Goal: Information Seeking & Learning: Learn about a topic

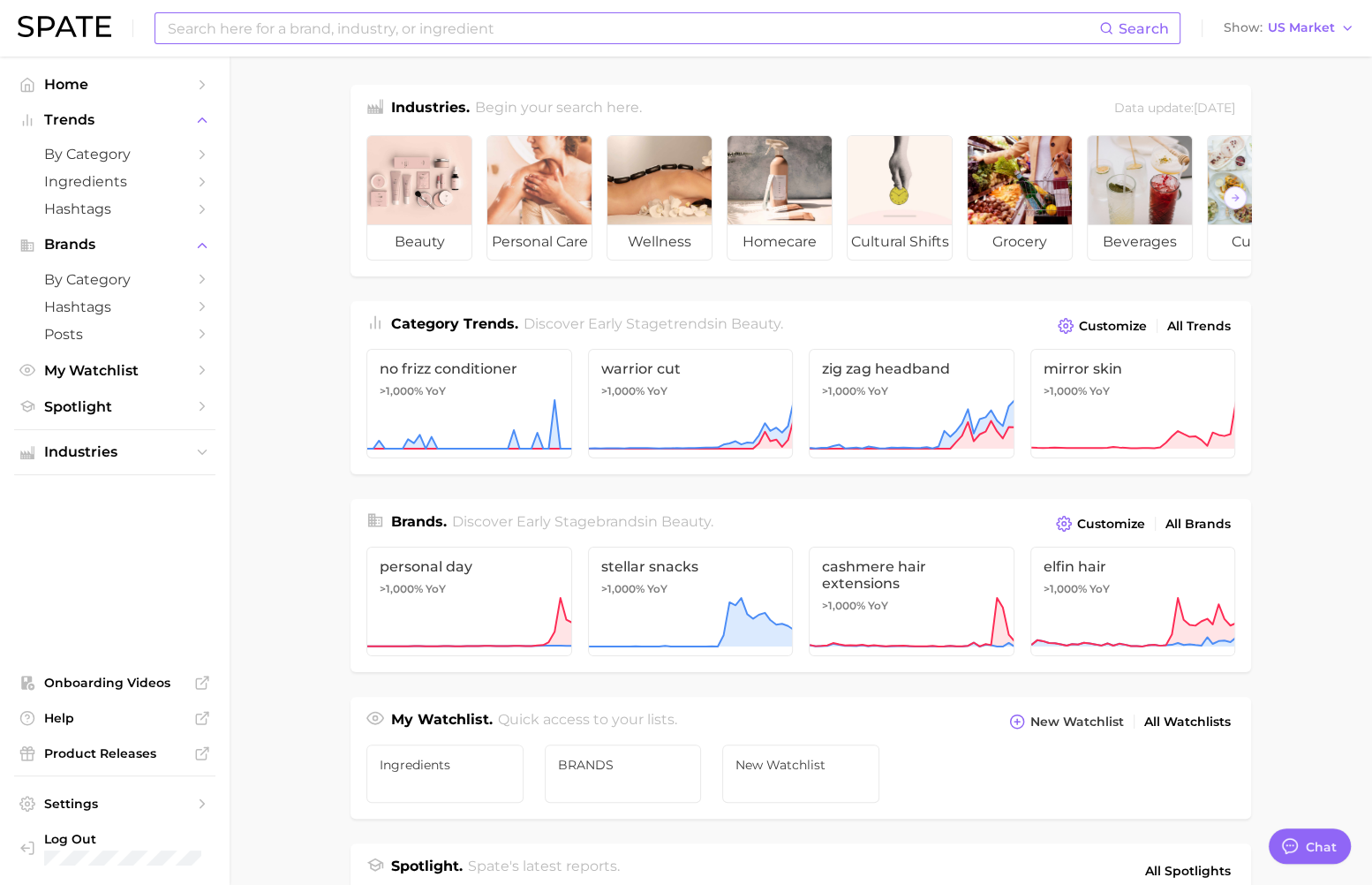
click at [623, 32] on input at bounding box center [632, 28] width 933 height 30
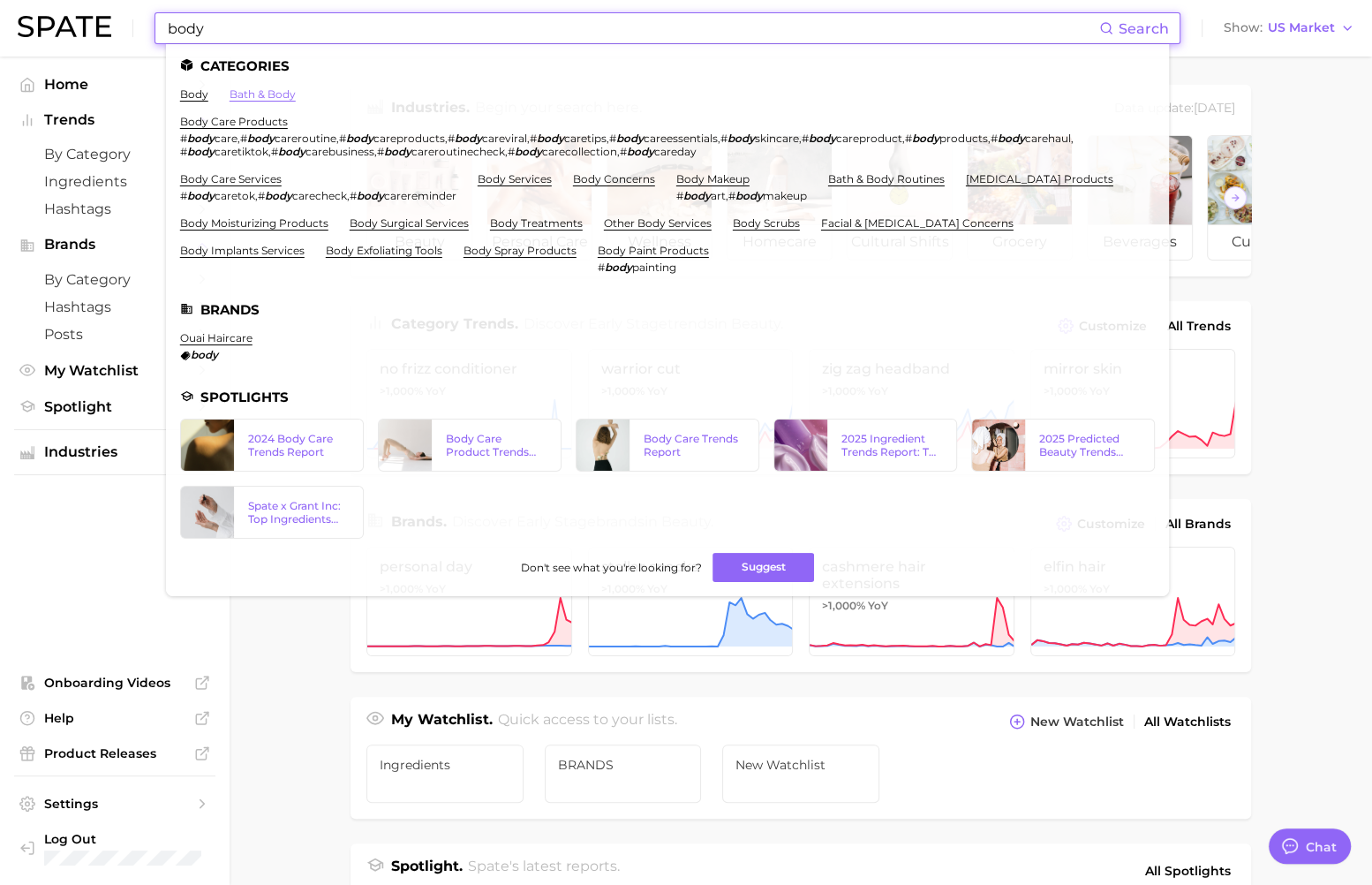
type input "body"
click at [275, 99] on link "bath & body" at bounding box center [263, 94] width 66 height 13
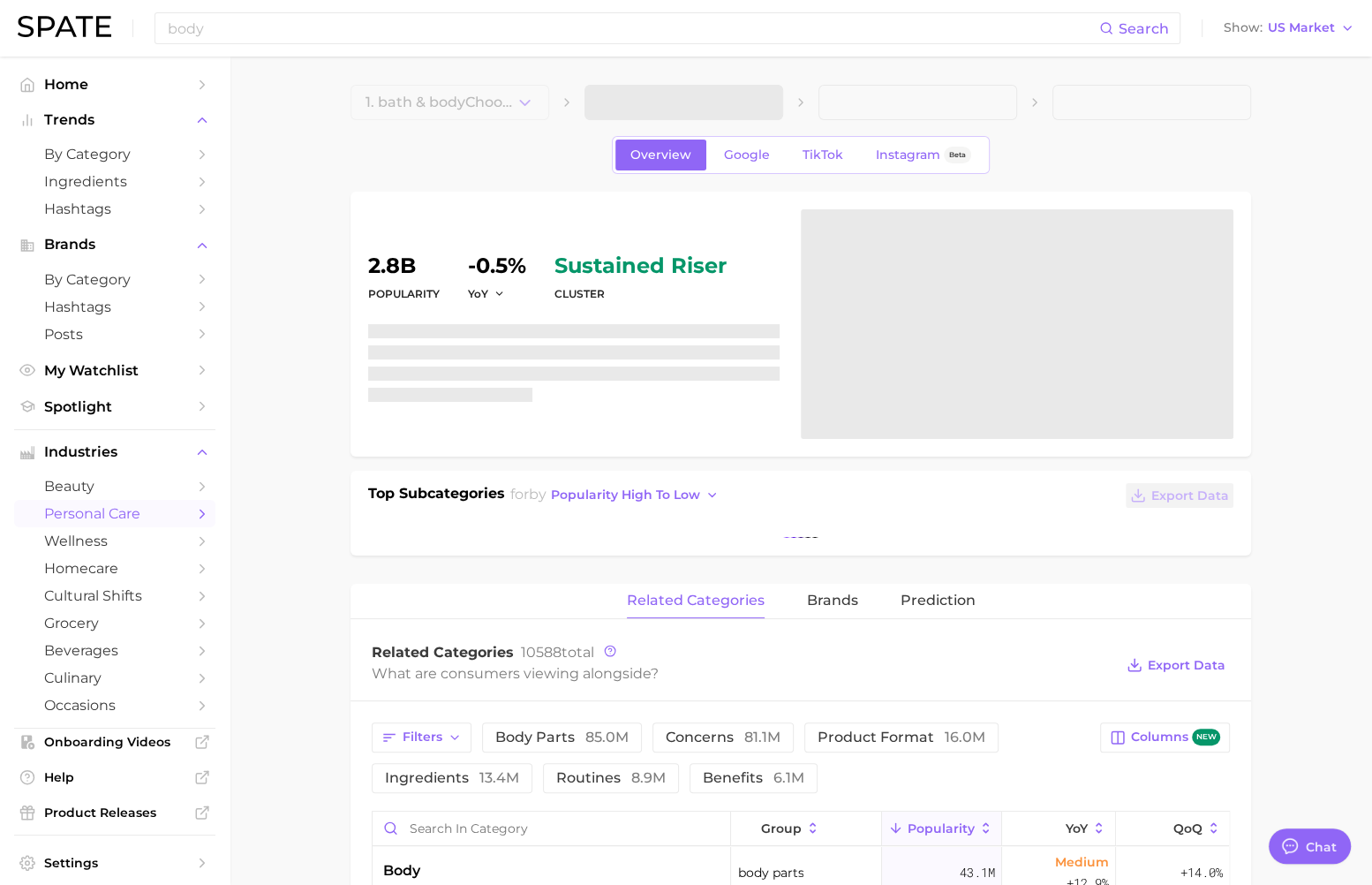
type textarea "x"
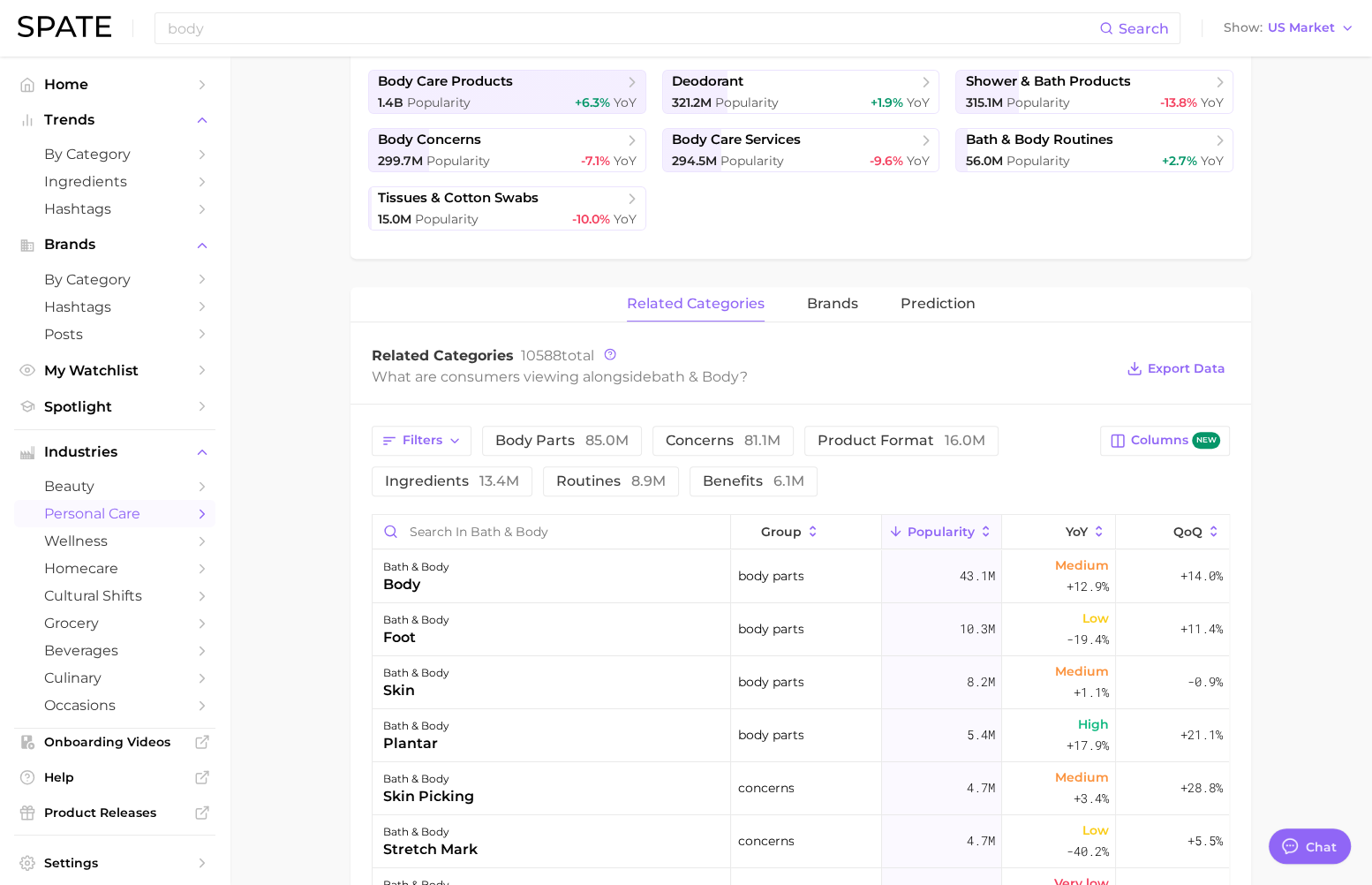
scroll to position [455, 0]
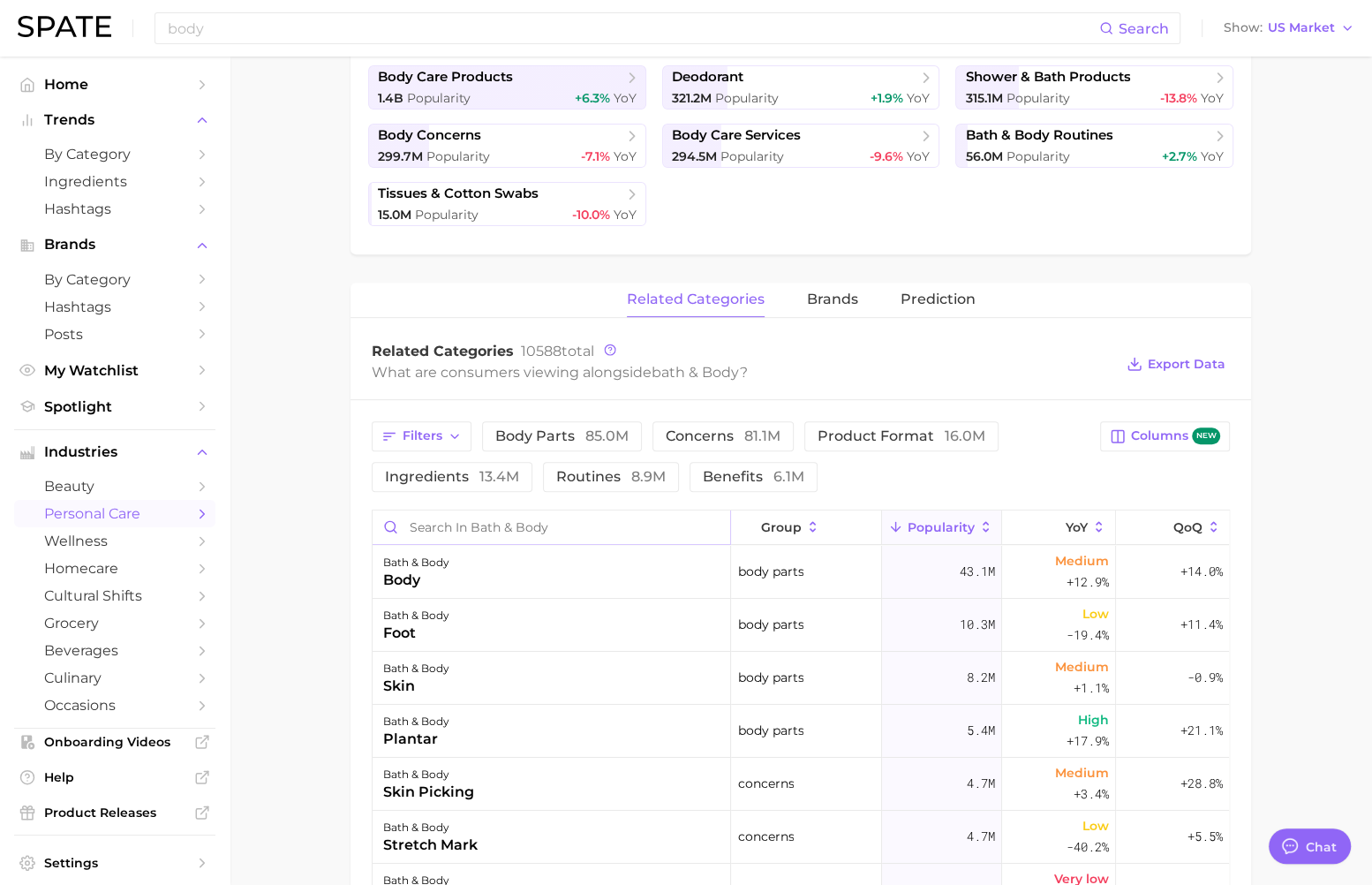
click at [549, 528] on input "Search in bath & body" at bounding box center [551, 527] width 358 height 33
type input "cranberry"
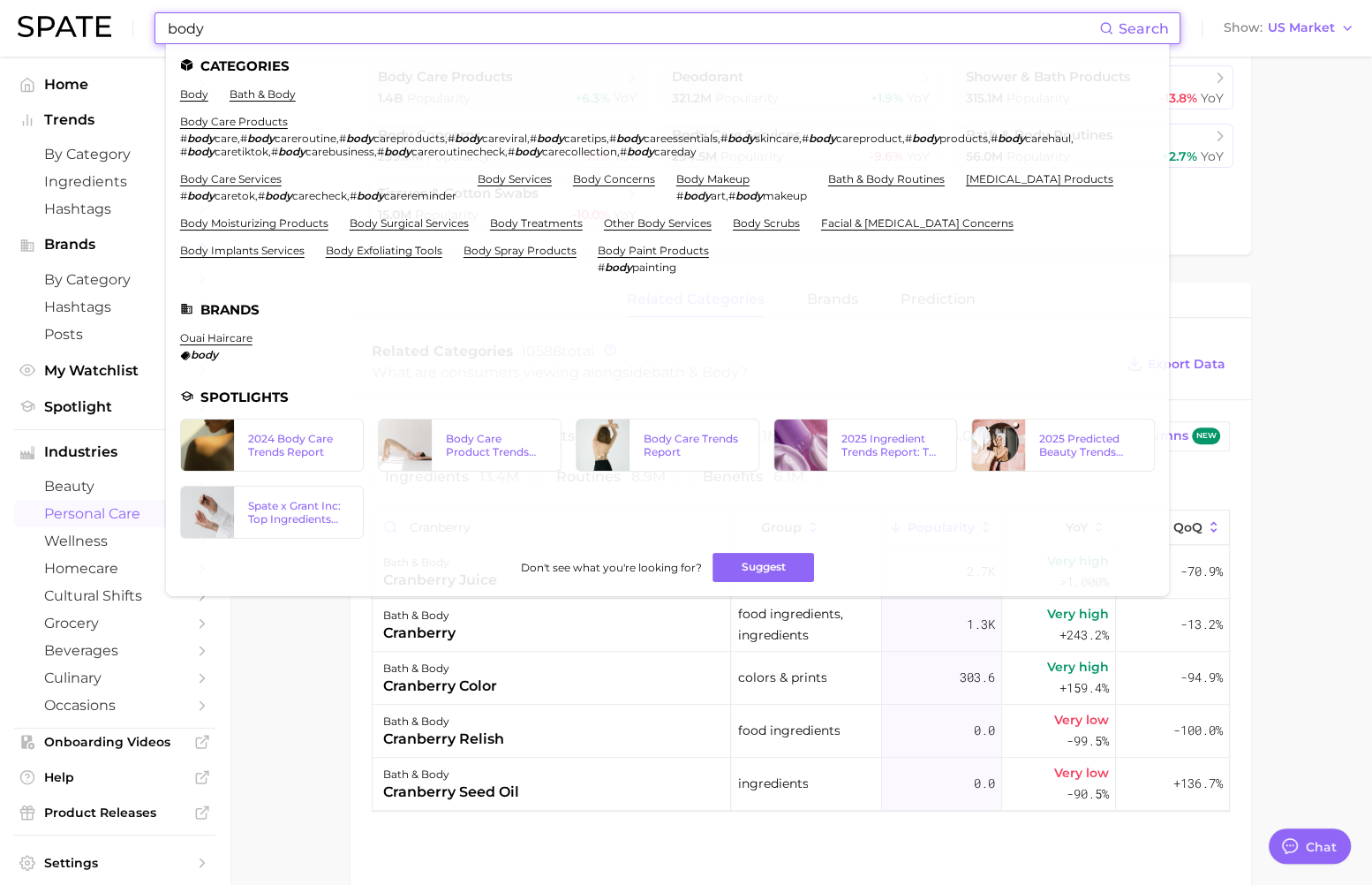
click at [625, 41] on input "body" at bounding box center [632, 28] width 933 height 30
type input "c"
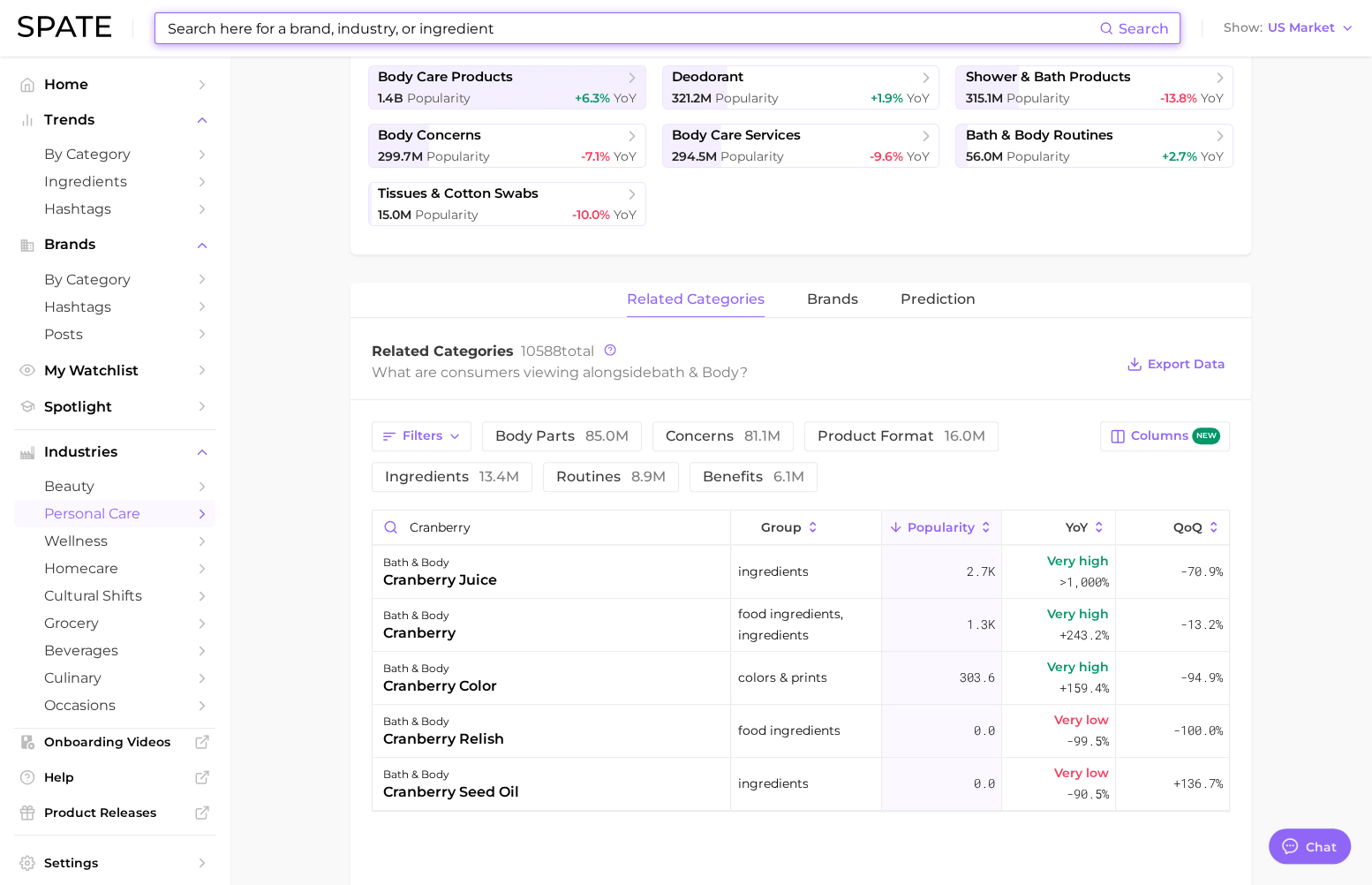
click at [809, 235] on div "Top Subcategories for bath & body by popularity high to low Export Data body ca…" at bounding box center [801, 135] width 901 height 239
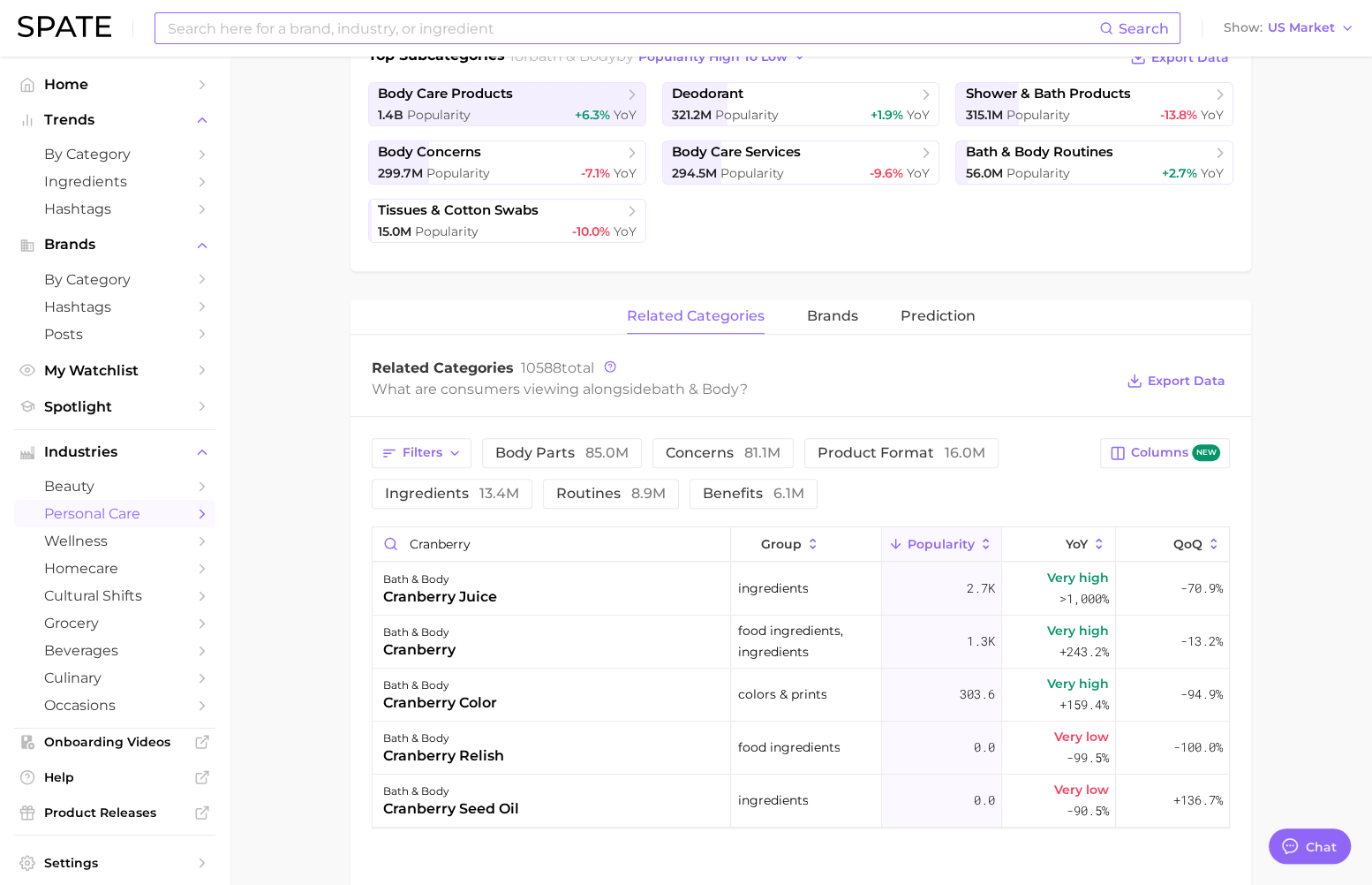
scroll to position [659, 0]
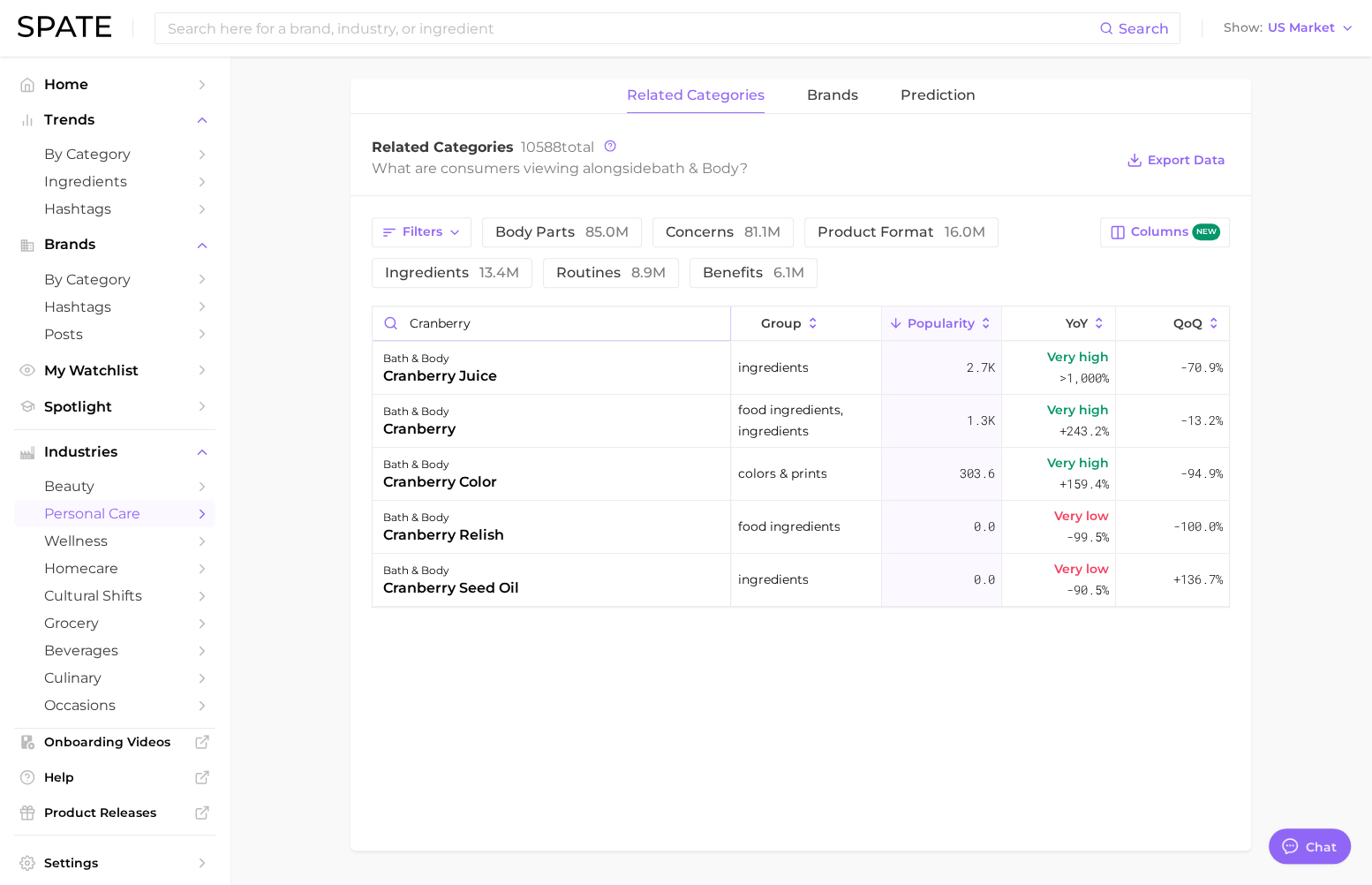
click at [482, 319] on input "cranberry" at bounding box center [551, 324] width 358 height 33
type input "maple"
click at [469, 317] on input "maple" at bounding box center [551, 324] width 358 height 33
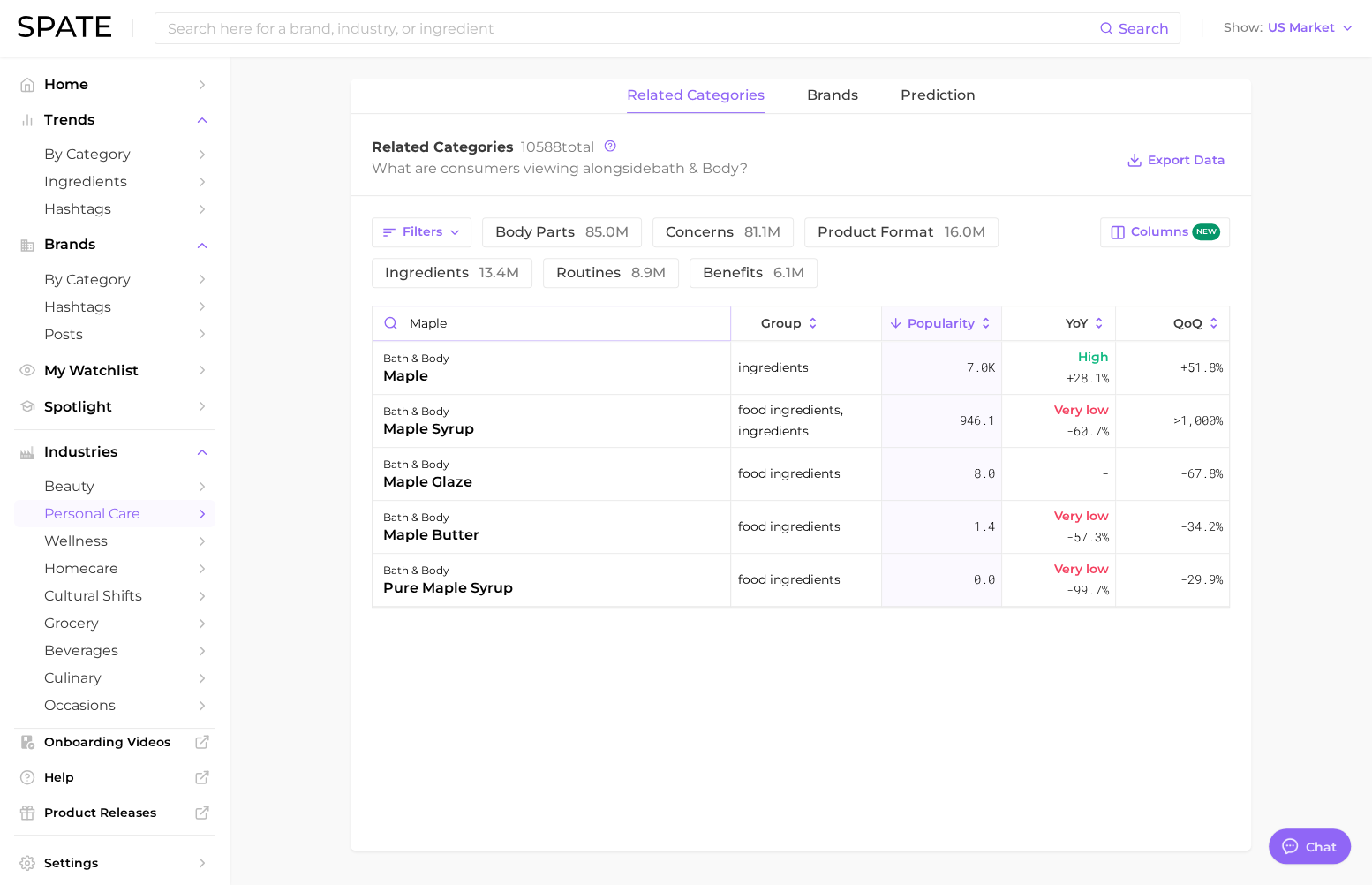
click at [469, 317] on input "maple" at bounding box center [551, 324] width 358 height 33
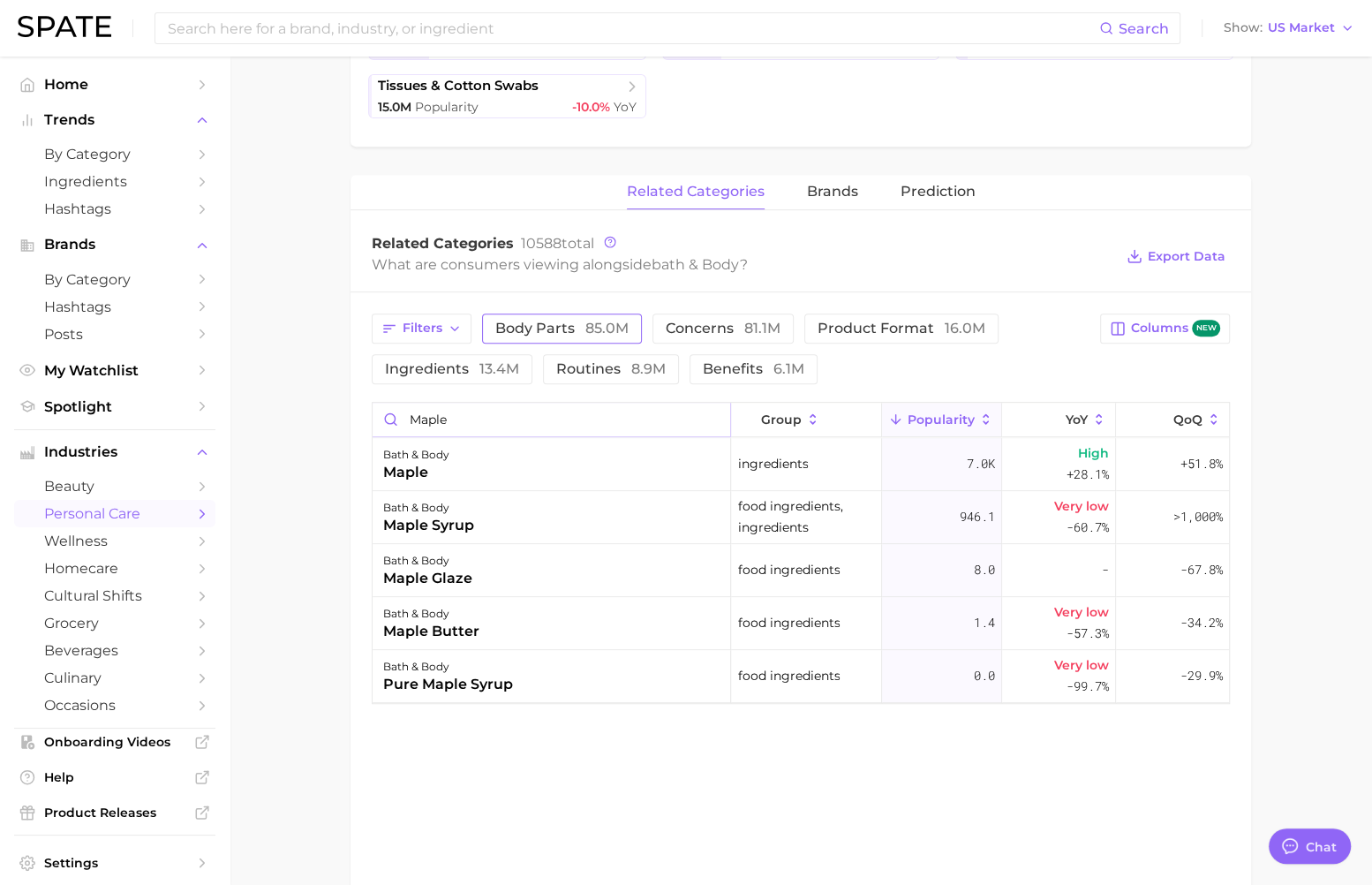
scroll to position [474, 0]
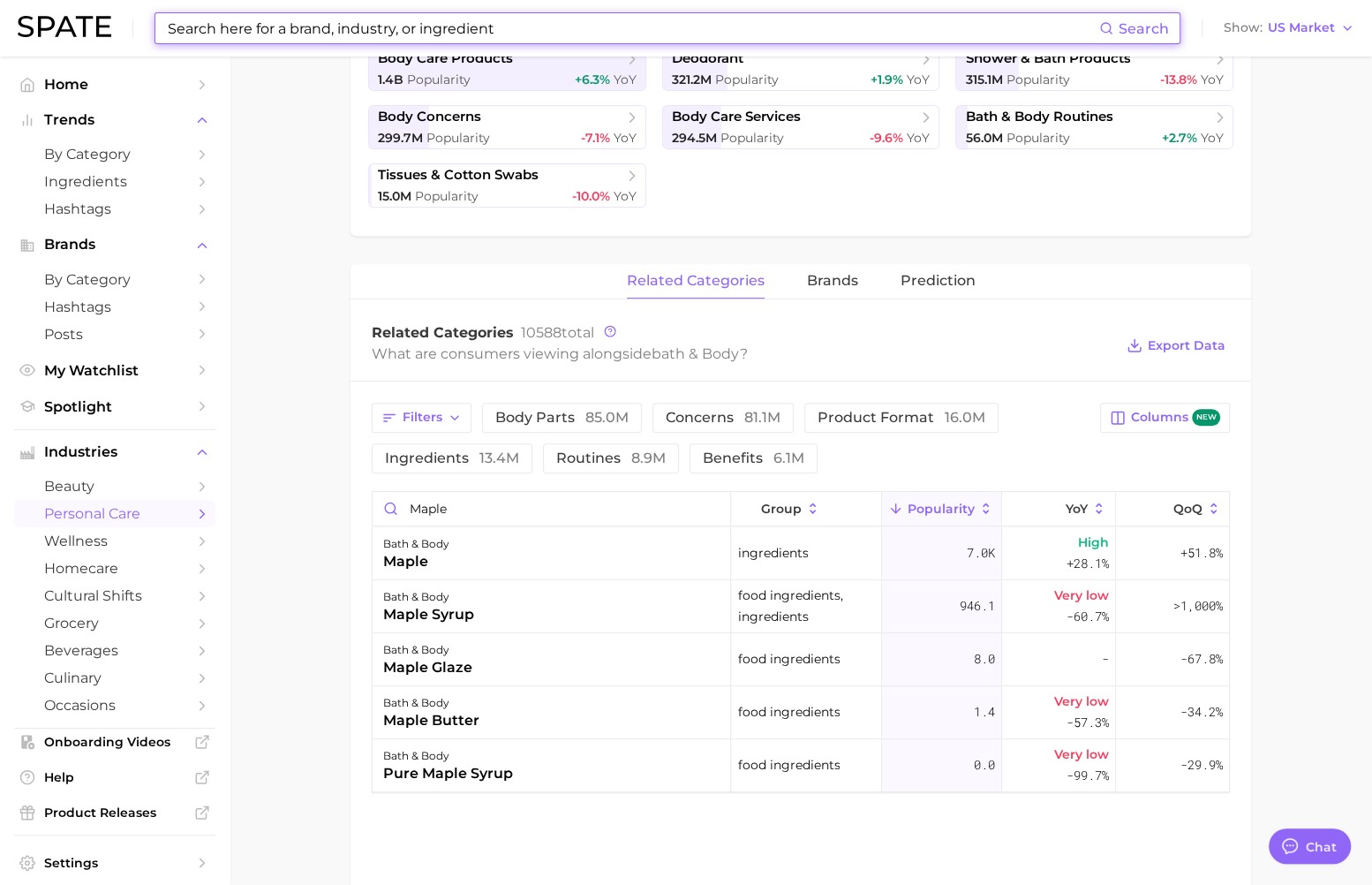
click at [679, 26] on input at bounding box center [632, 28] width 933 height 30
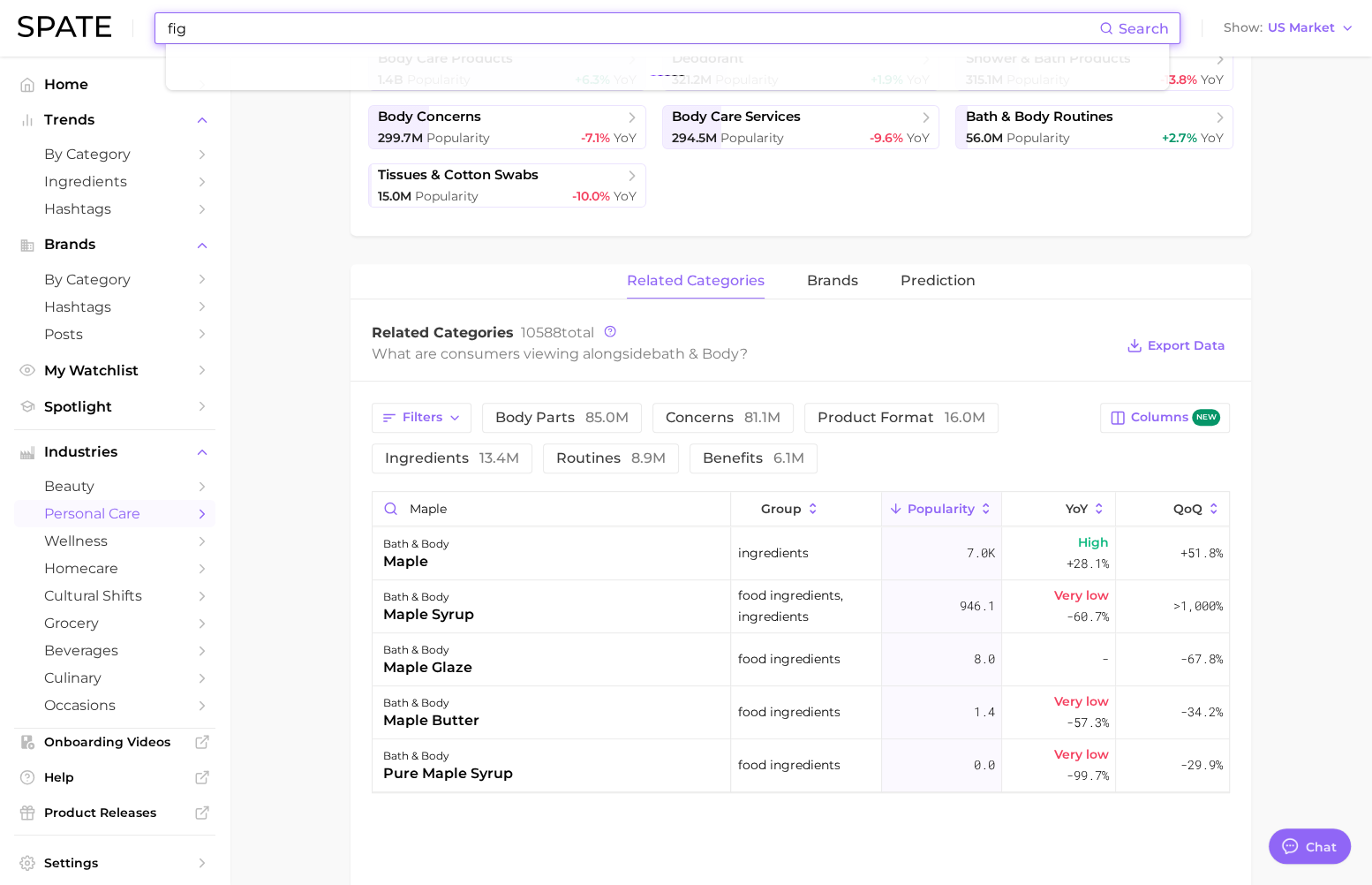
type input "fig"
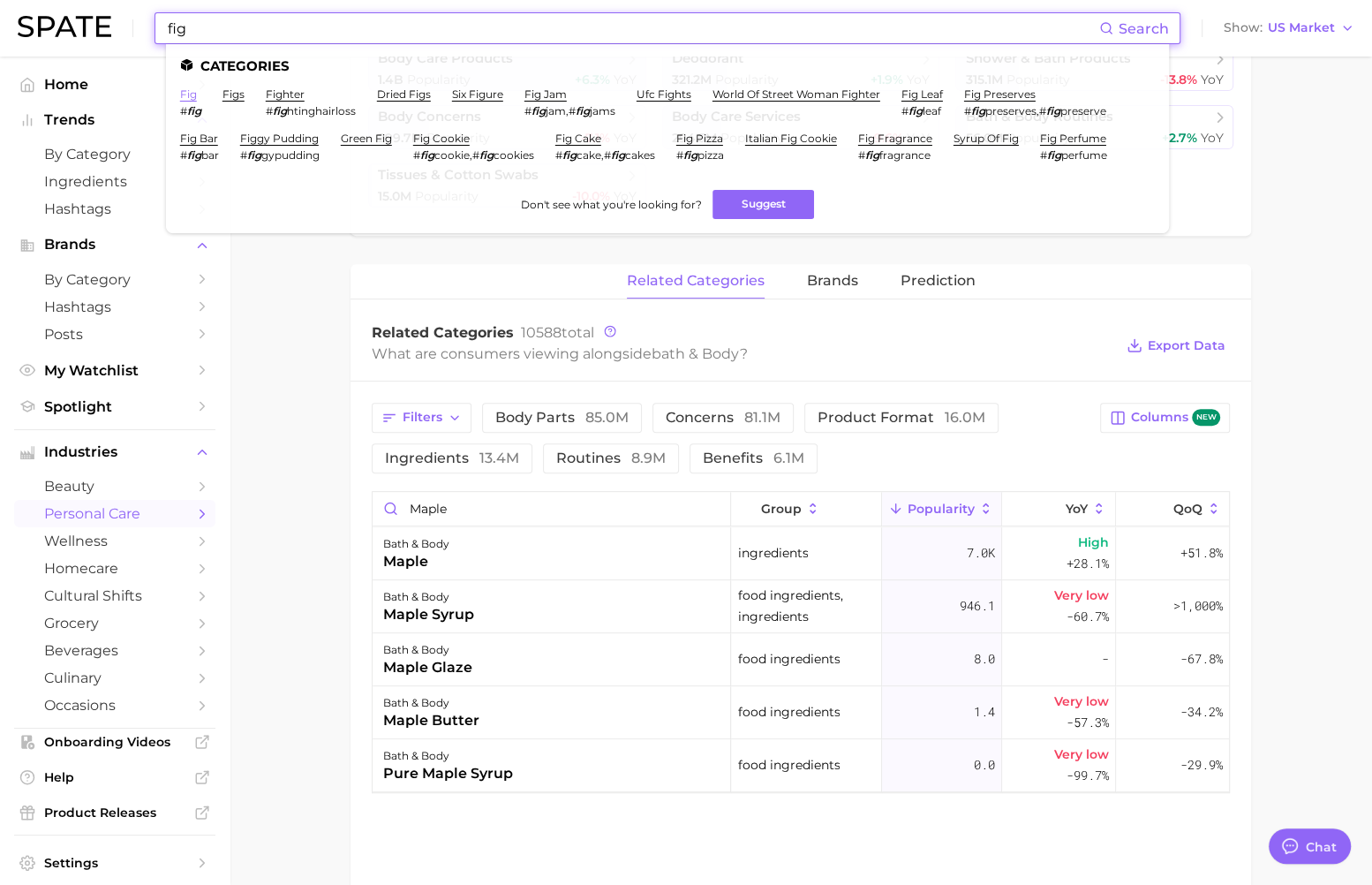
click at [192, 95] on link "fig" at bounding box center [189, 94] width 17 height 13
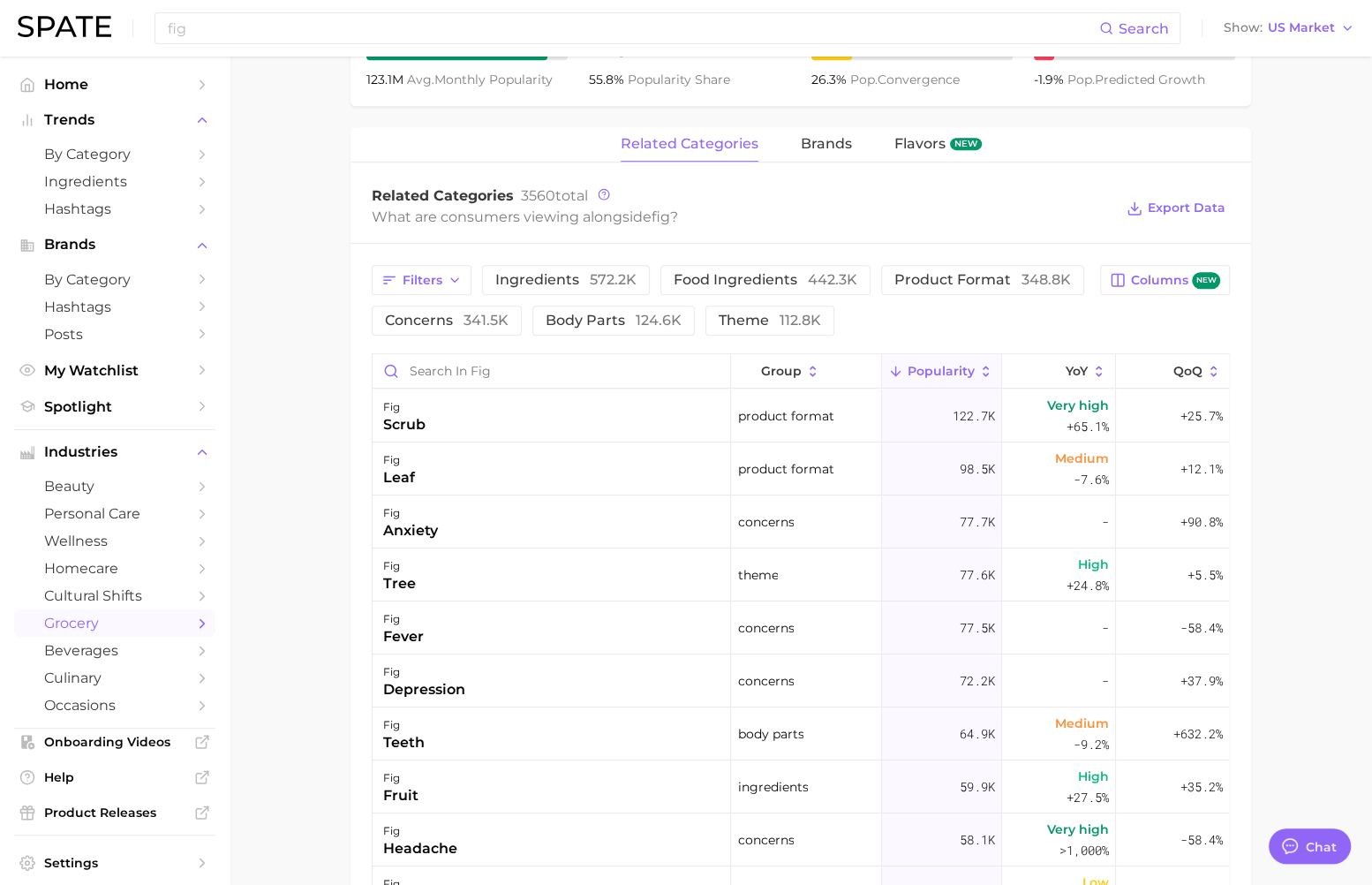
scroll to position [800, 0]
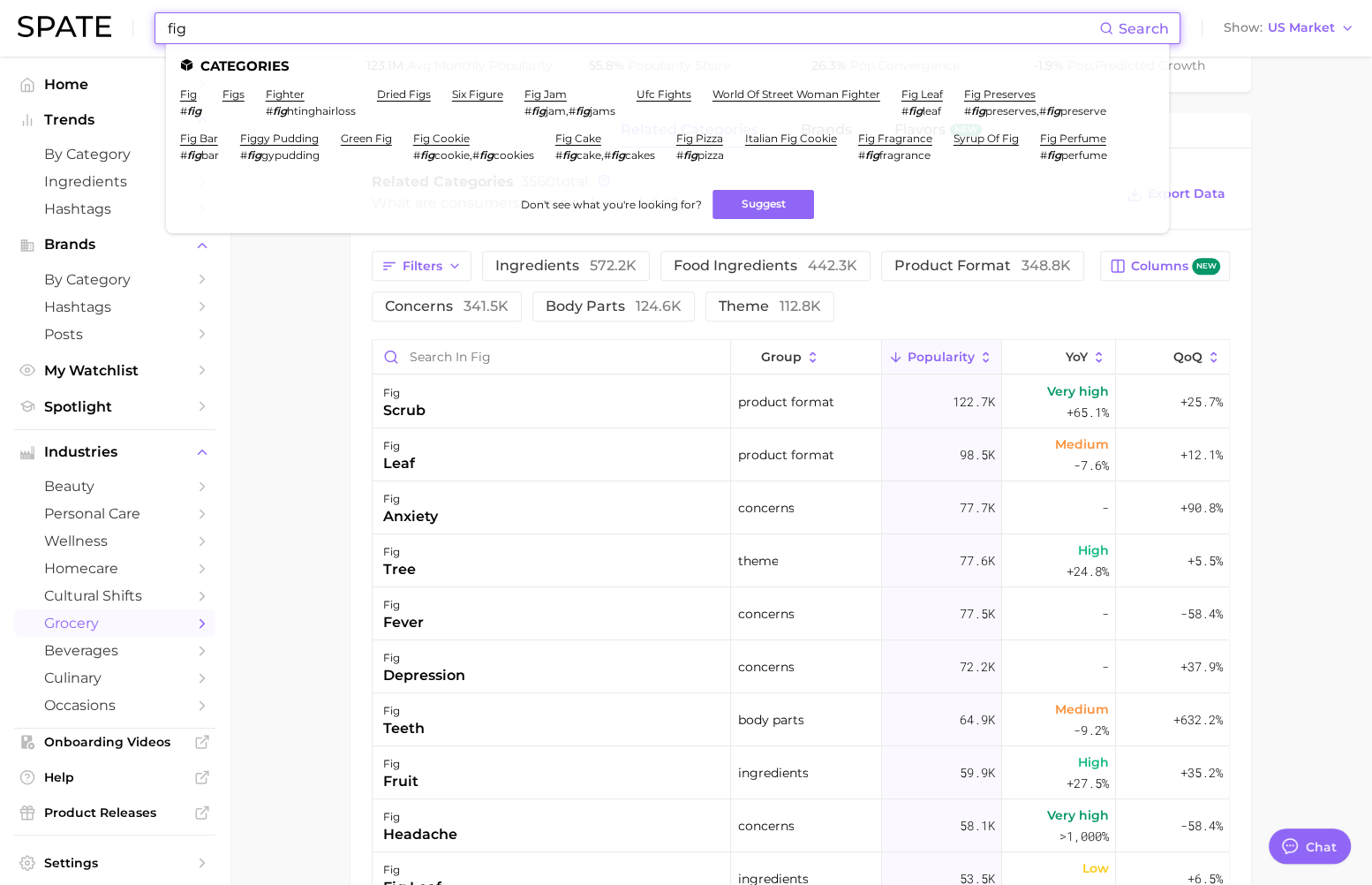
click at [460, 24] on input "fig" at bounding box center [632, 28] width 933 height 30
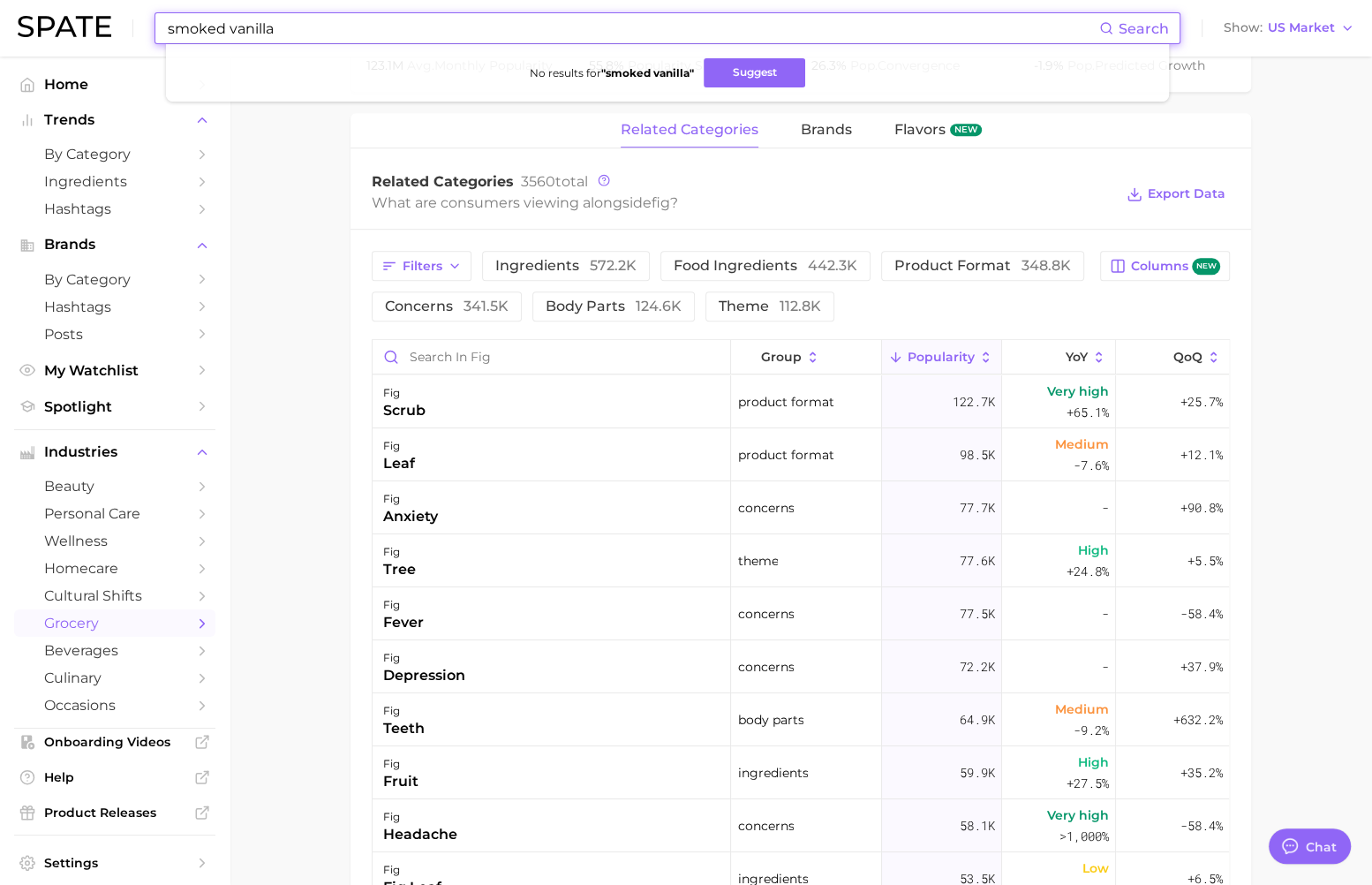
click at [202, 27] on input "smoked vanilla" at bounding box center [632, 28] width 933 height 30
type input "vanilla"
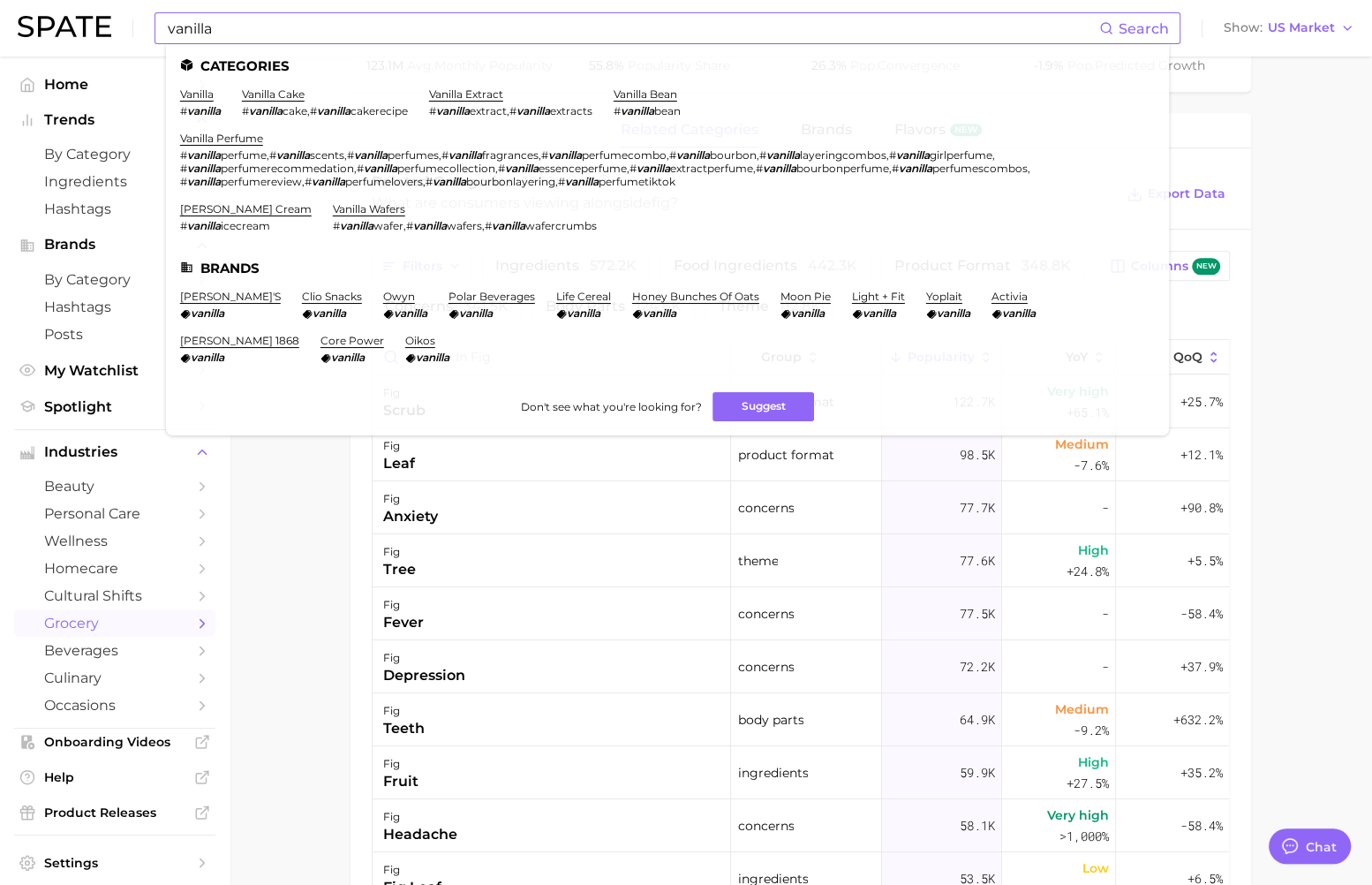
click at [199, 101] on li "vanilla # vanilla" at bounding box center [201, 102] width 41 height 30
click at [201, 95] on link "vanilla" at bounding box center [197, 94] width 33 height 13
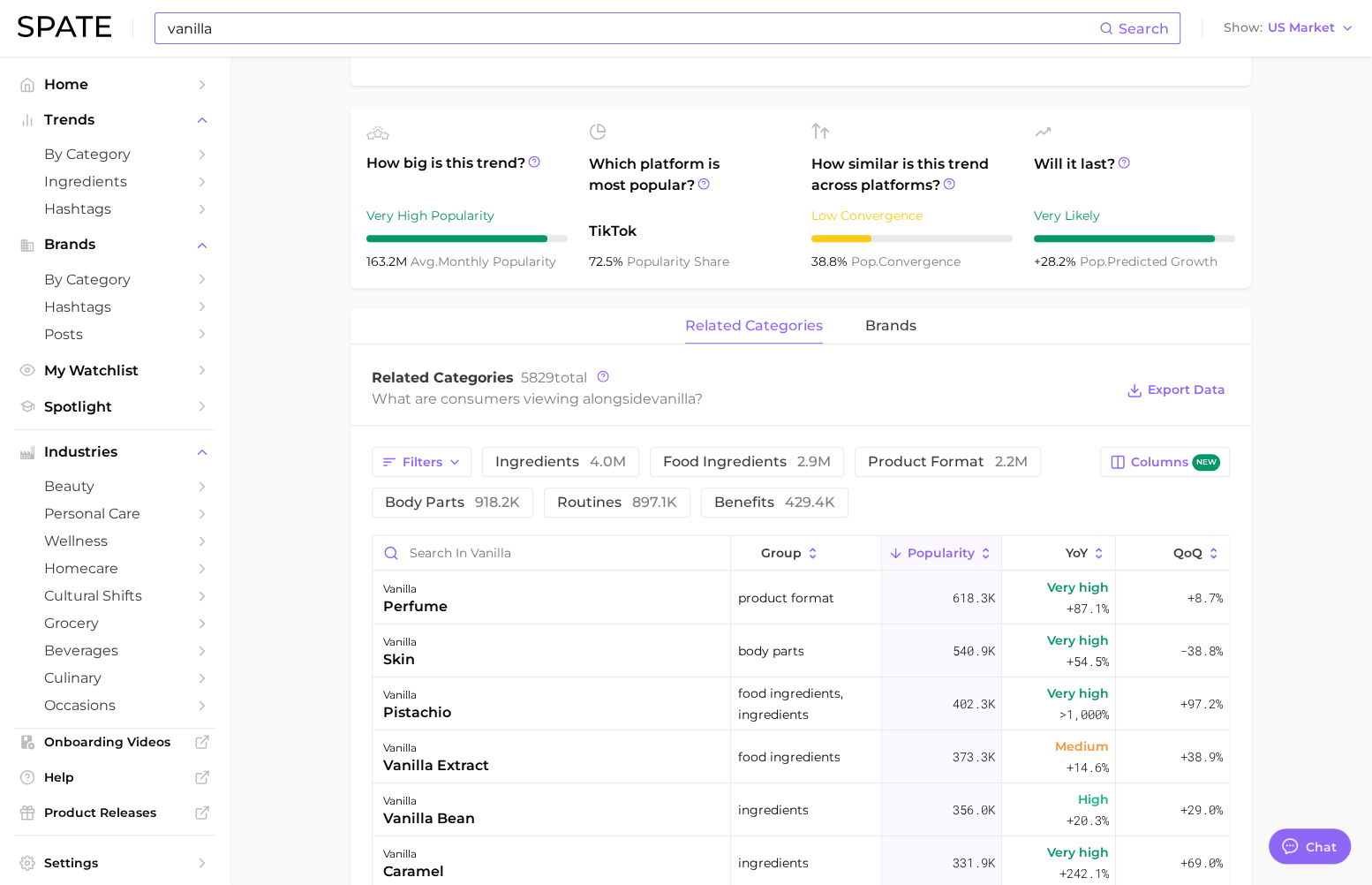
scroll to position [712, 0]
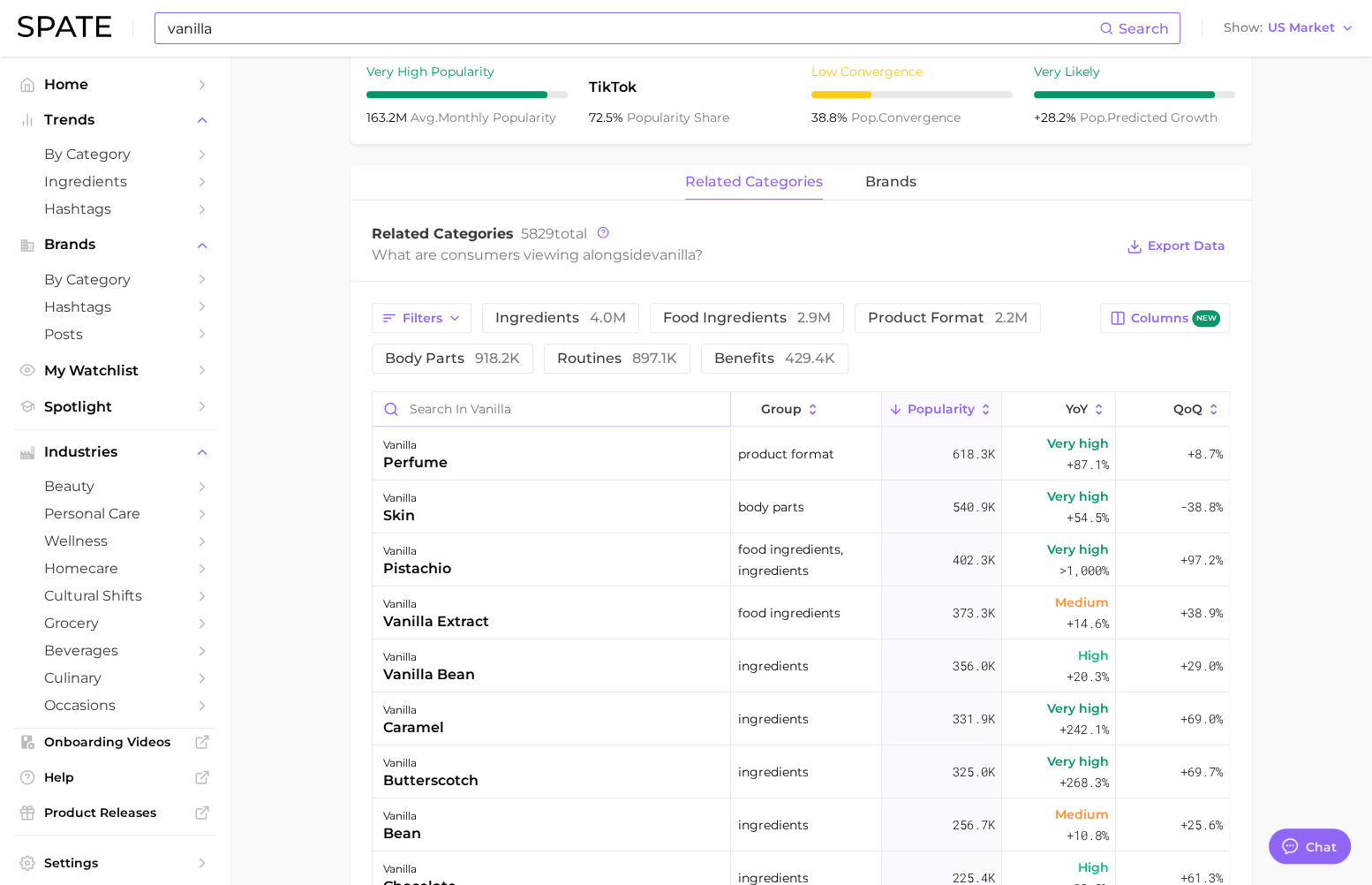
click at [461, 414] on input "Search in vanilla" at bounding box center [551, 409] width 358 height 33
type input "smoke"
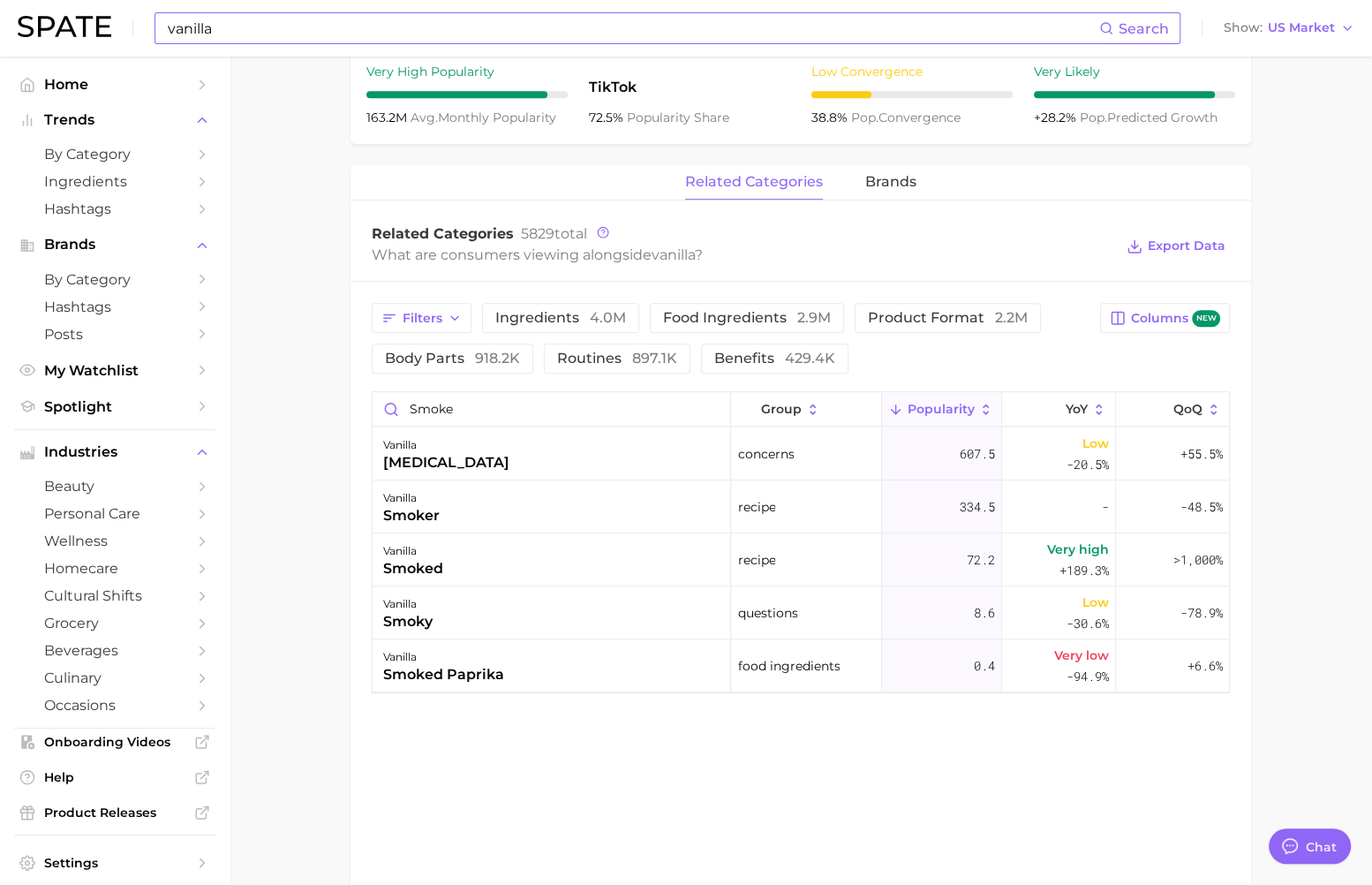
click at [359, 18] on input "vanilla" at bounding box center [632, 28] width 933 height 30
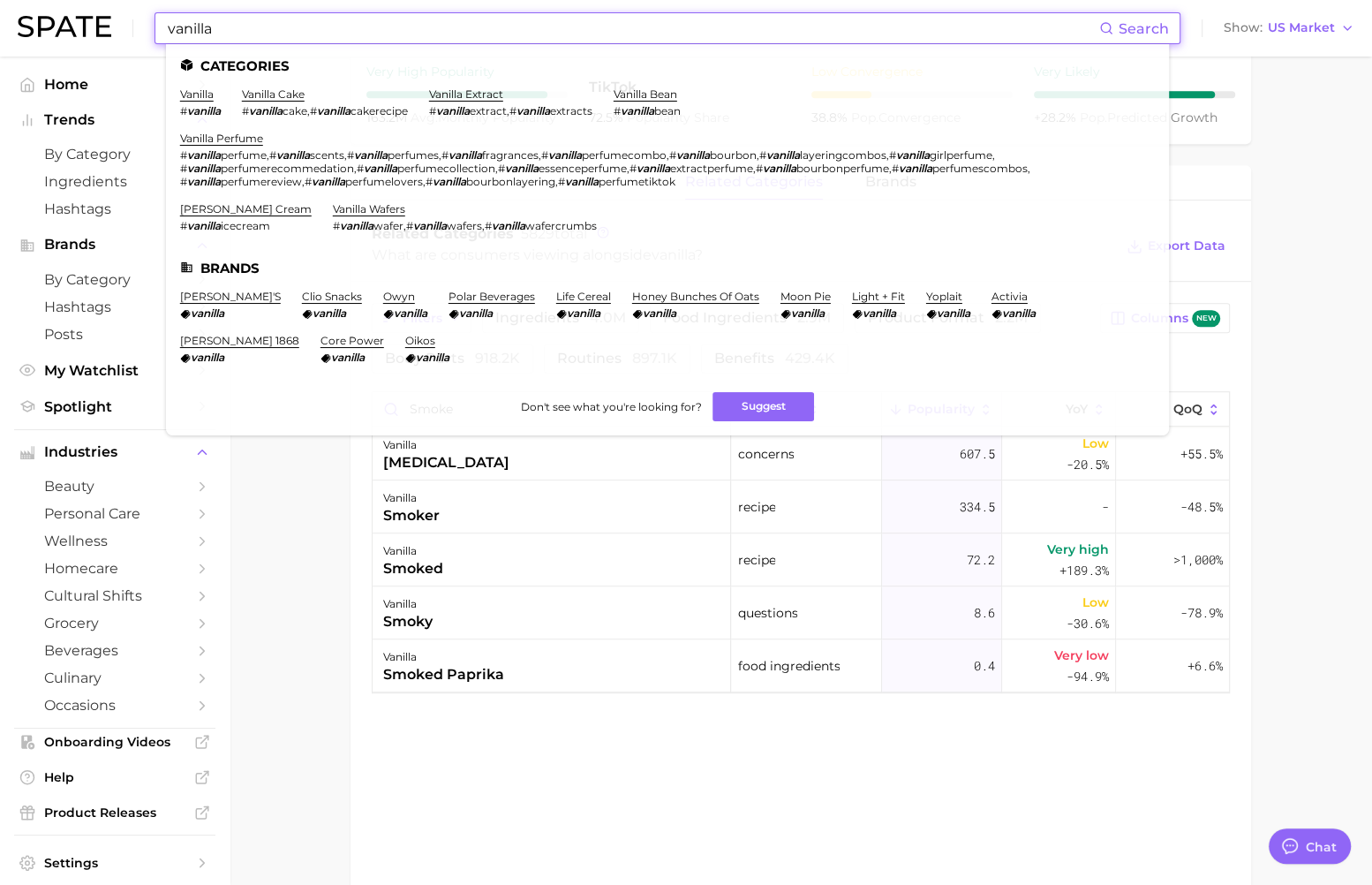
click at [359, 18] on input "vanilla" at bounding box center [632, 28] width 933 height 30
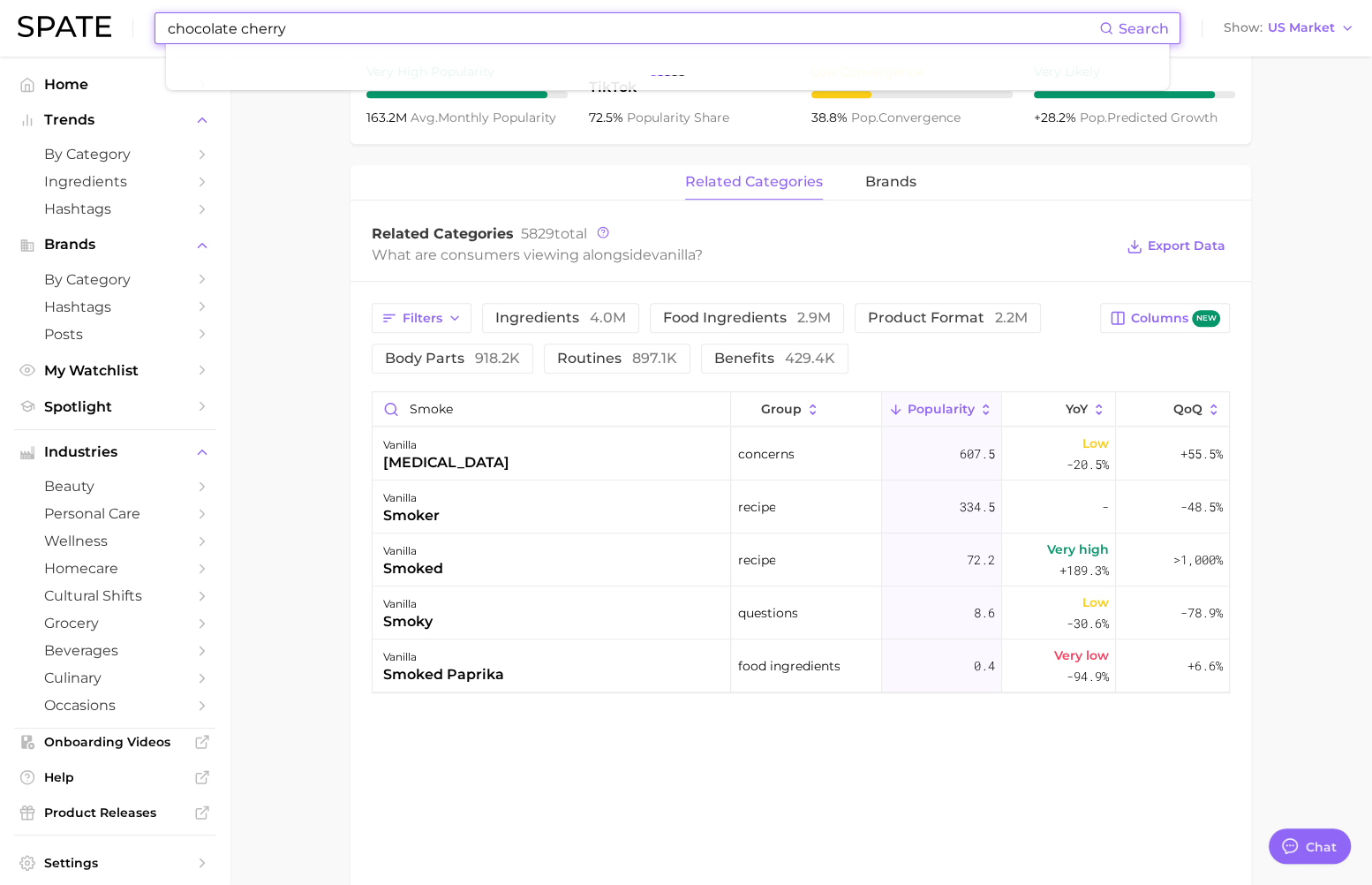
type input "chocolate cherry"
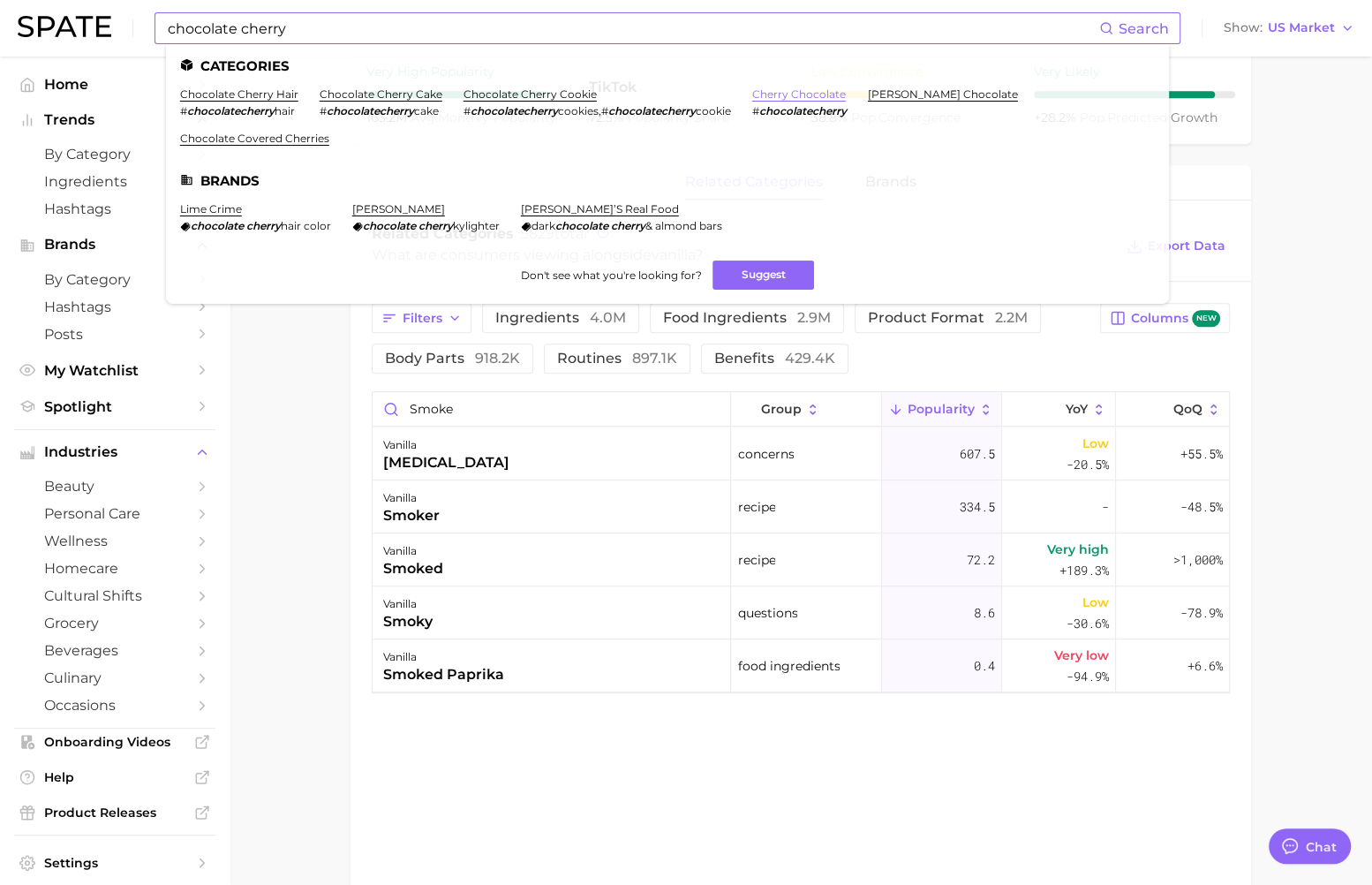
click at [803, 100] on link "cherry chocolate" at bounding box center [800, 94] width 94 height 13
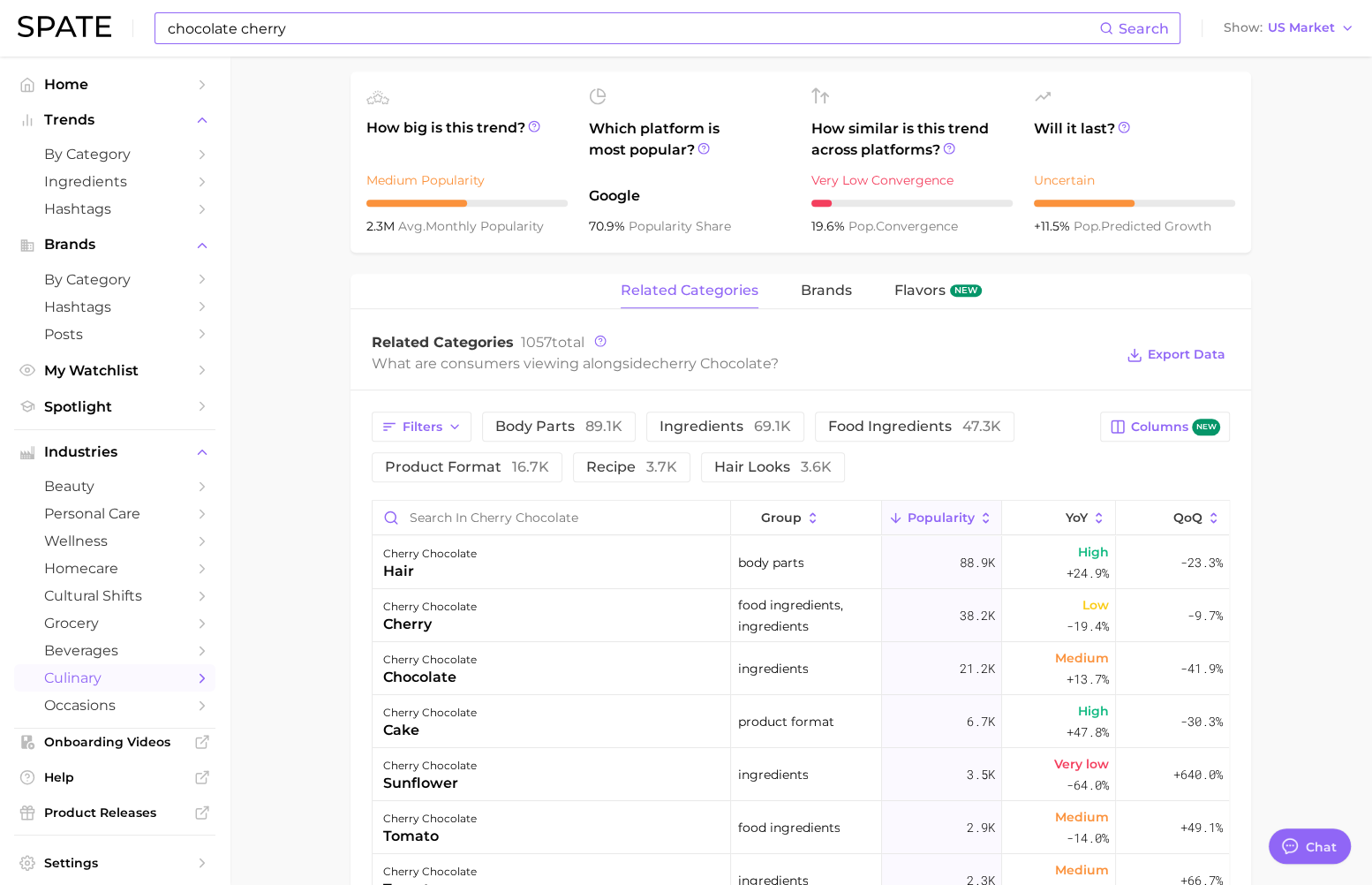
scroll to position [753, 0]
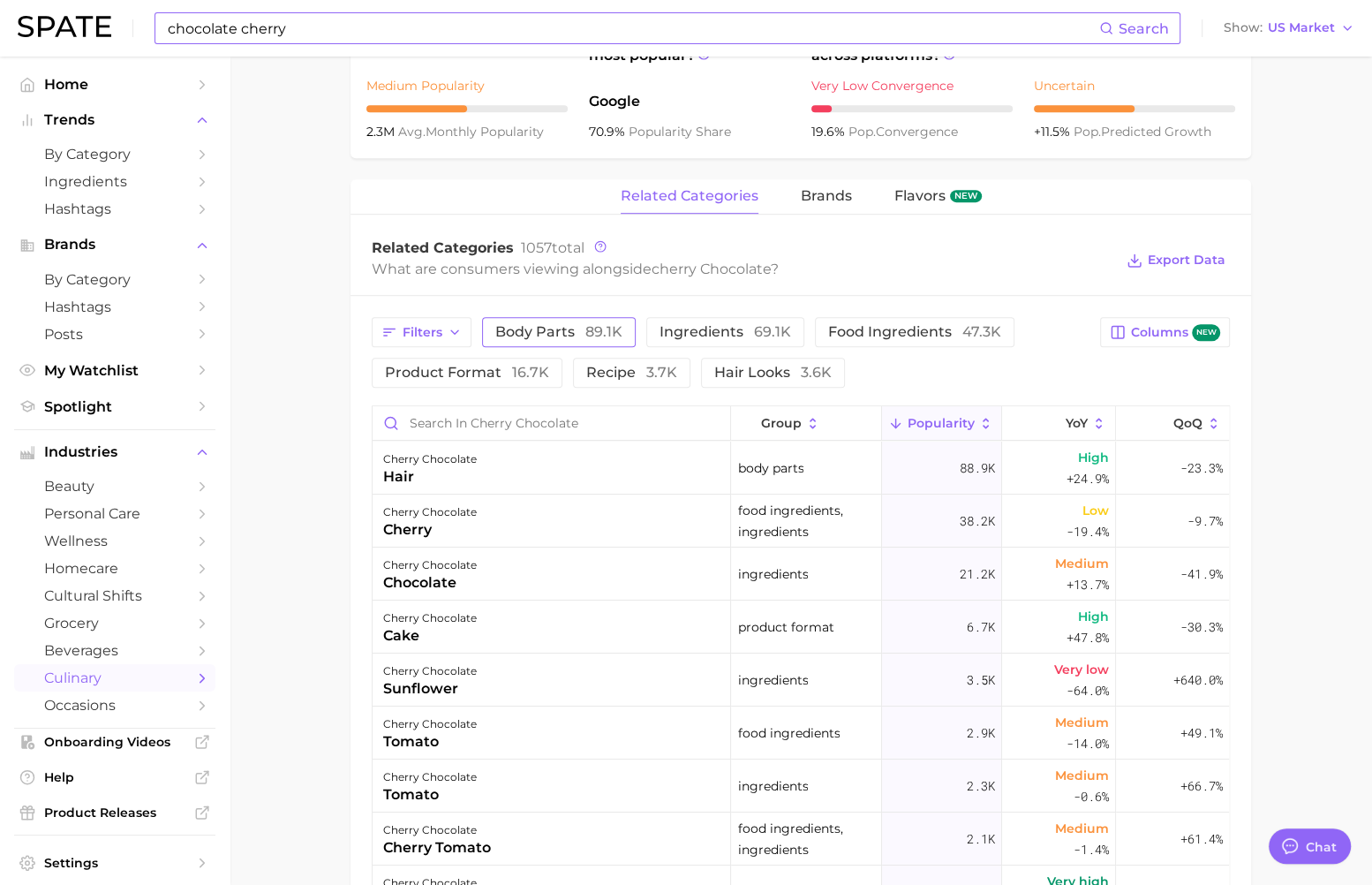
click at [555, 330] on span "body parts 89.1k" at bounding box center [559, 332] width 127 height 14
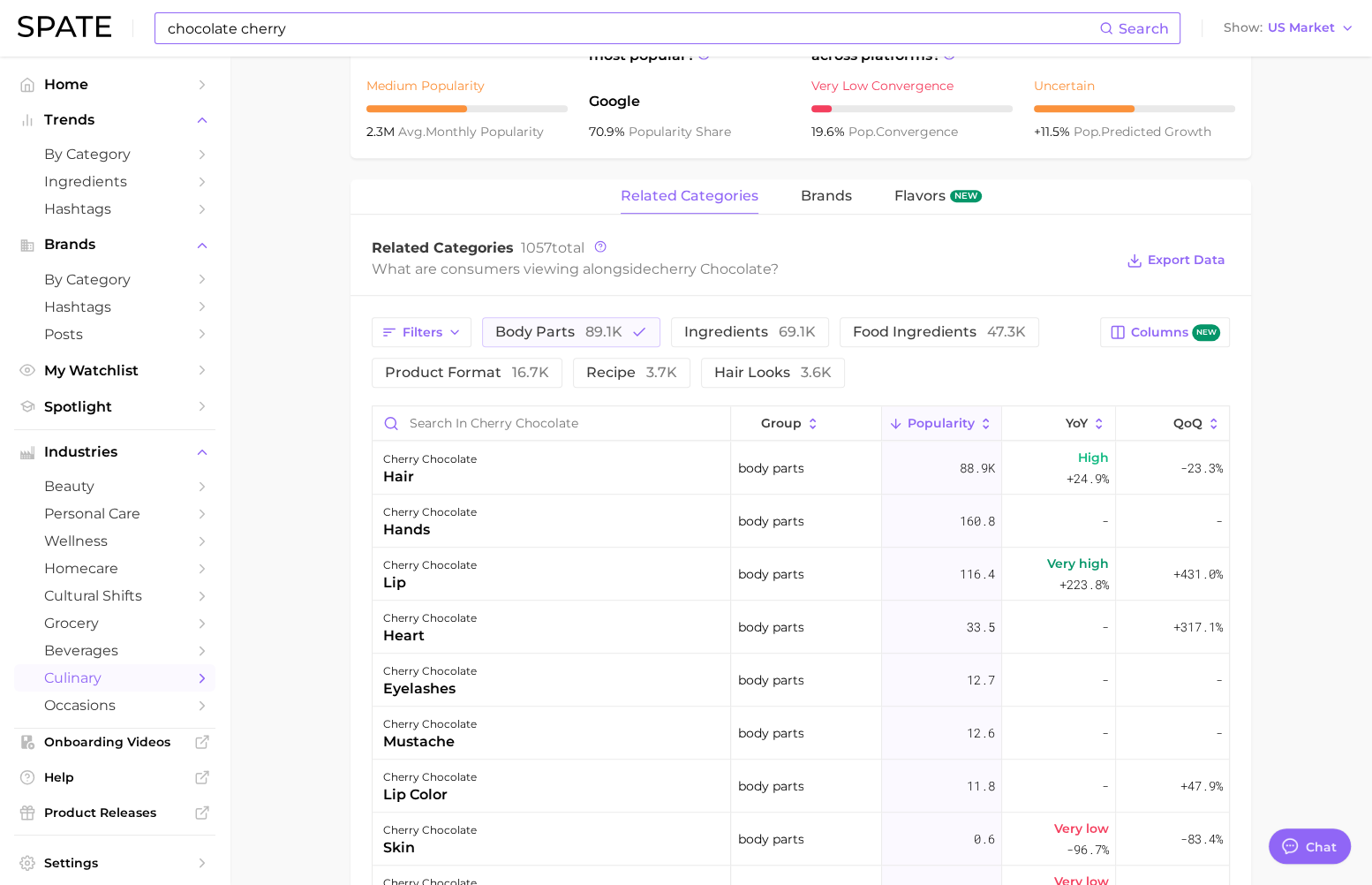
click at [637, 32] on input "chocolate cherry" at bounding box center [632, 28] width 933 height 30
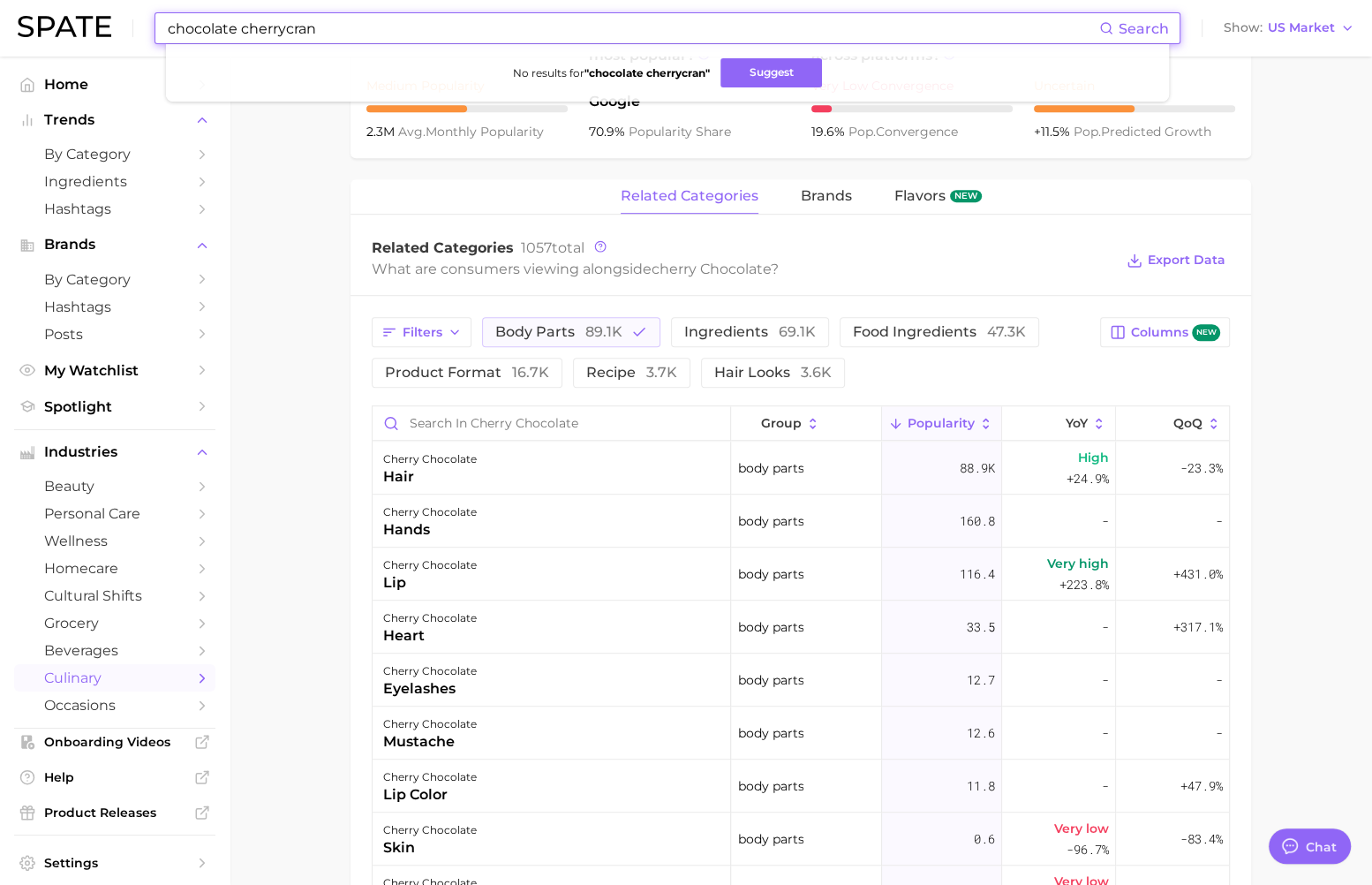
click at [358, 32] on input "chocolate cherrycran" at bounding box center [632, 28] width 933 height 30
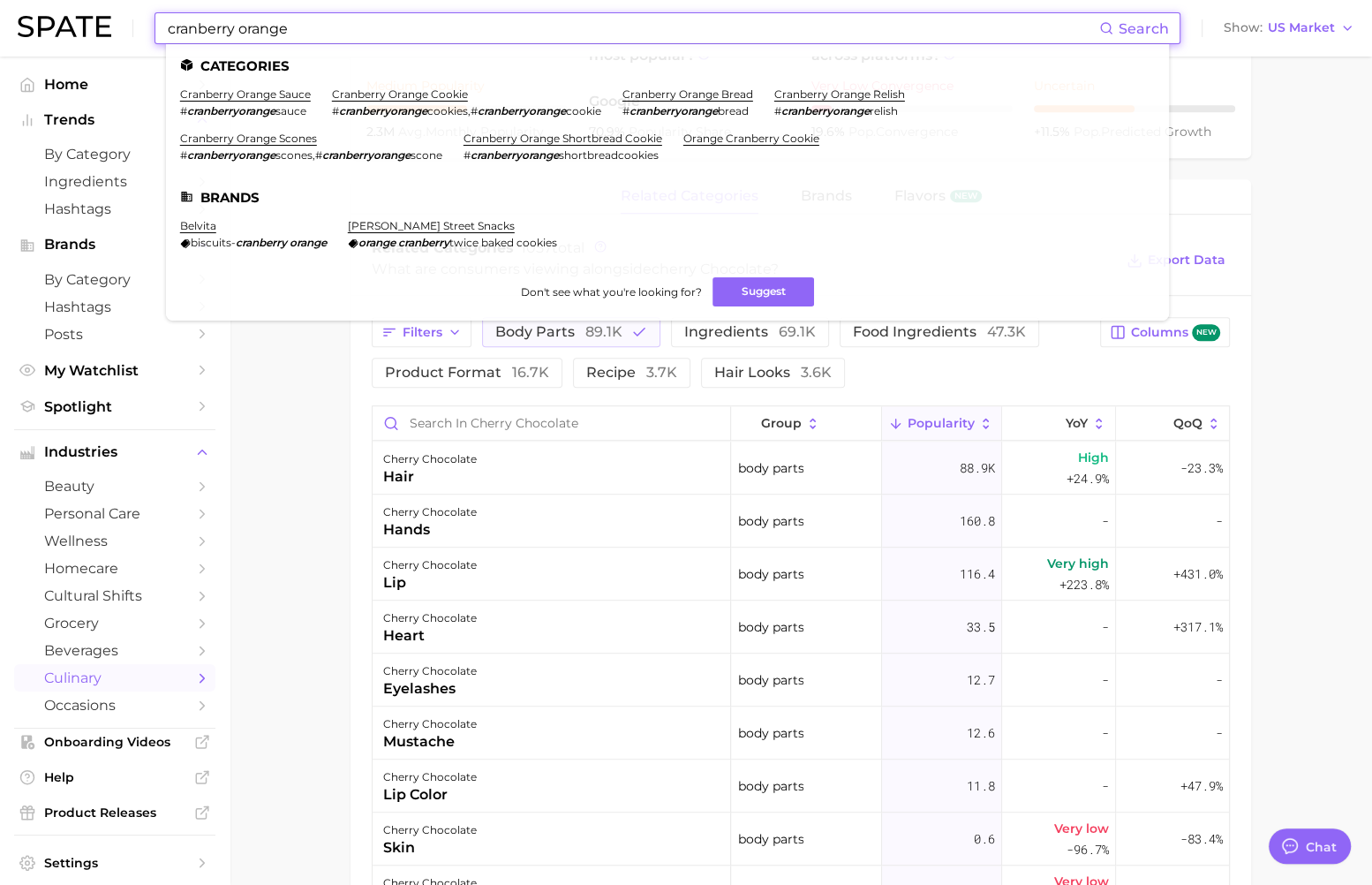
click at [230, 26] on input "cranberry orange" at bounding box center [632, 28] width 933 height 30
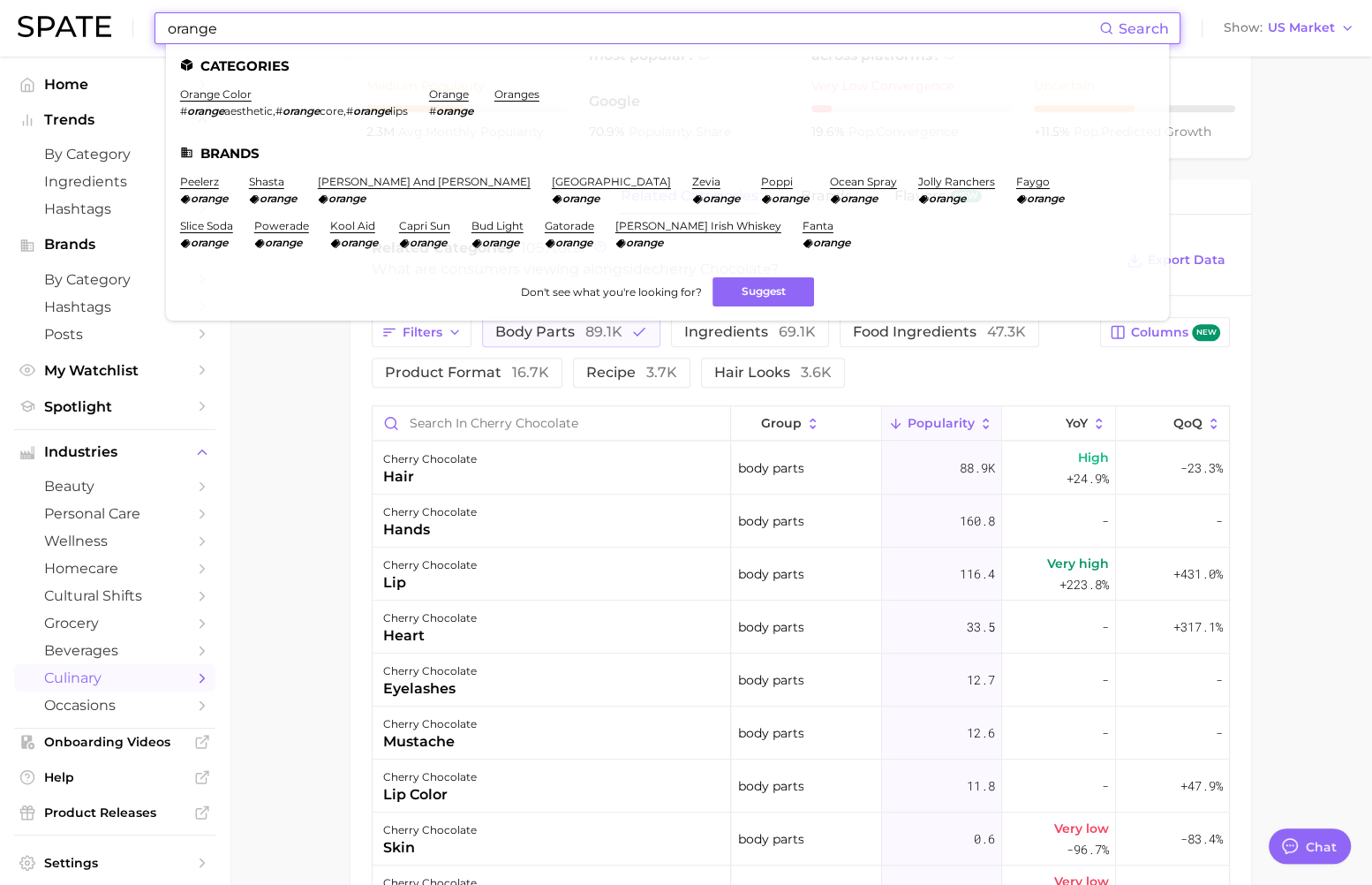
click at [191, 30] on input "orange" at bounding box center [632, 28] width 933 height 30
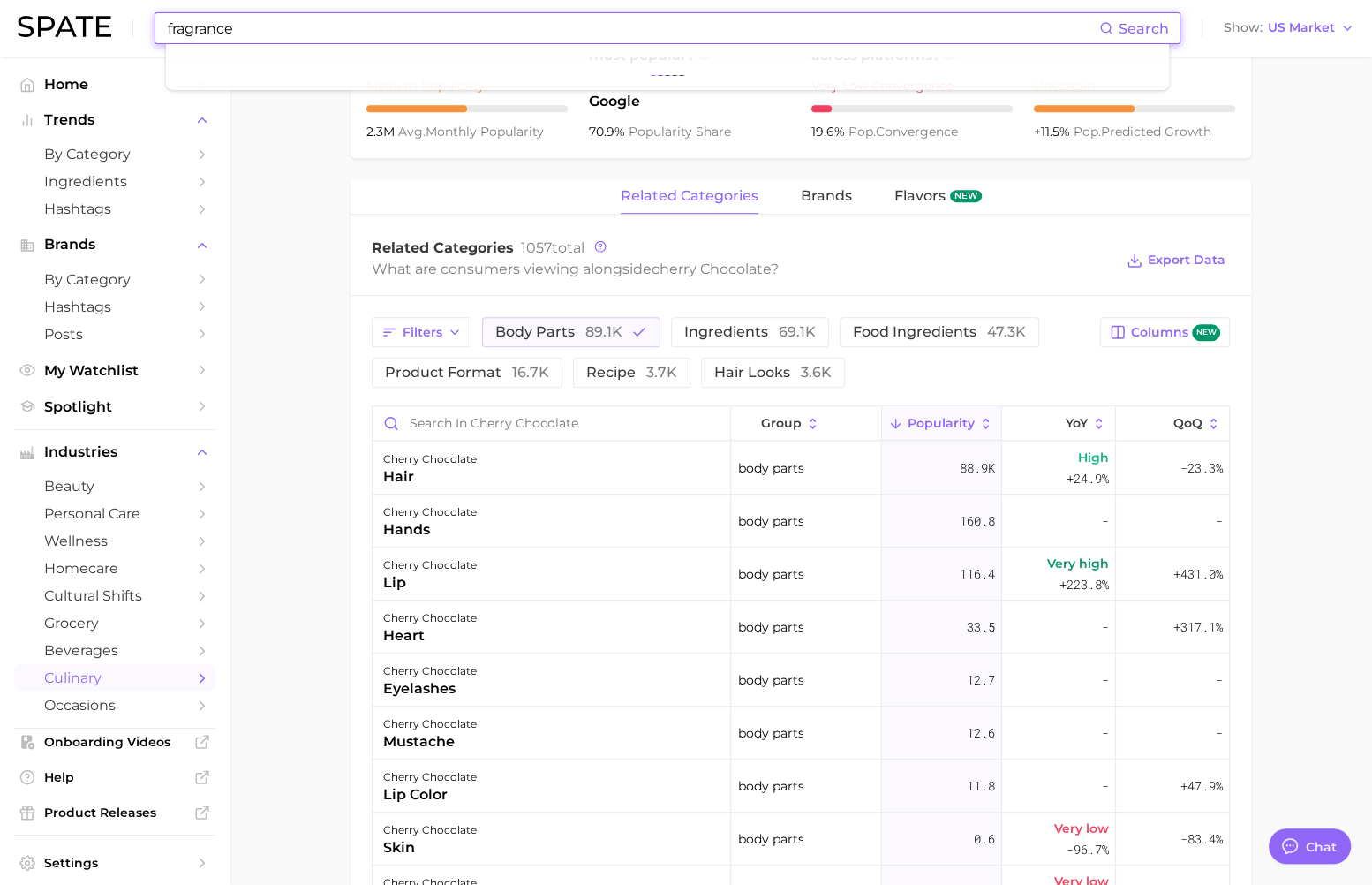
type input "fragrance"
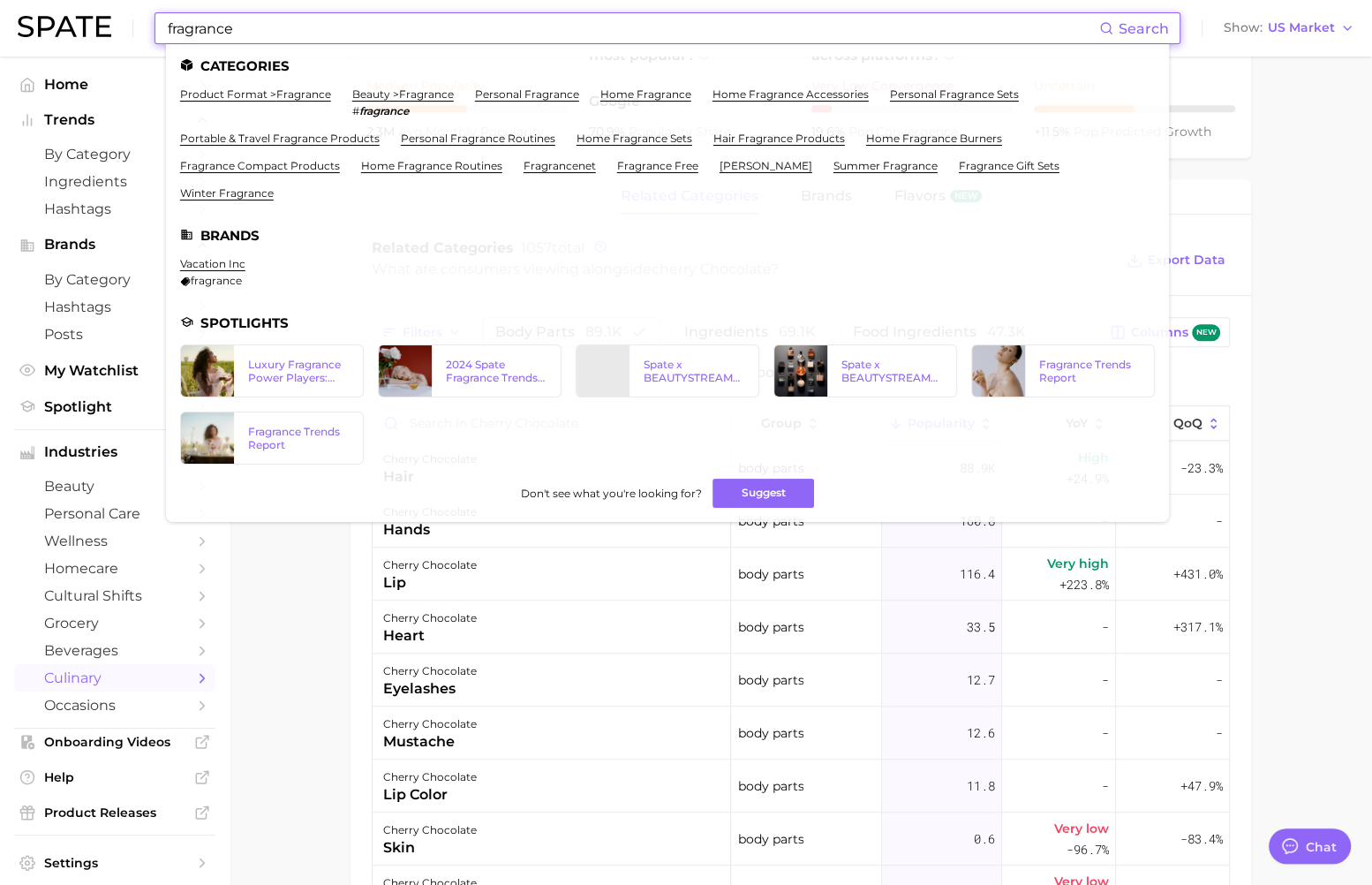
click at [308, 650] on main "1. desserts & treats 2. desserts 3. fruit desserts & treats 4. cherry chocolate…" at bounding box center [801, 171] width 1143 height 1736
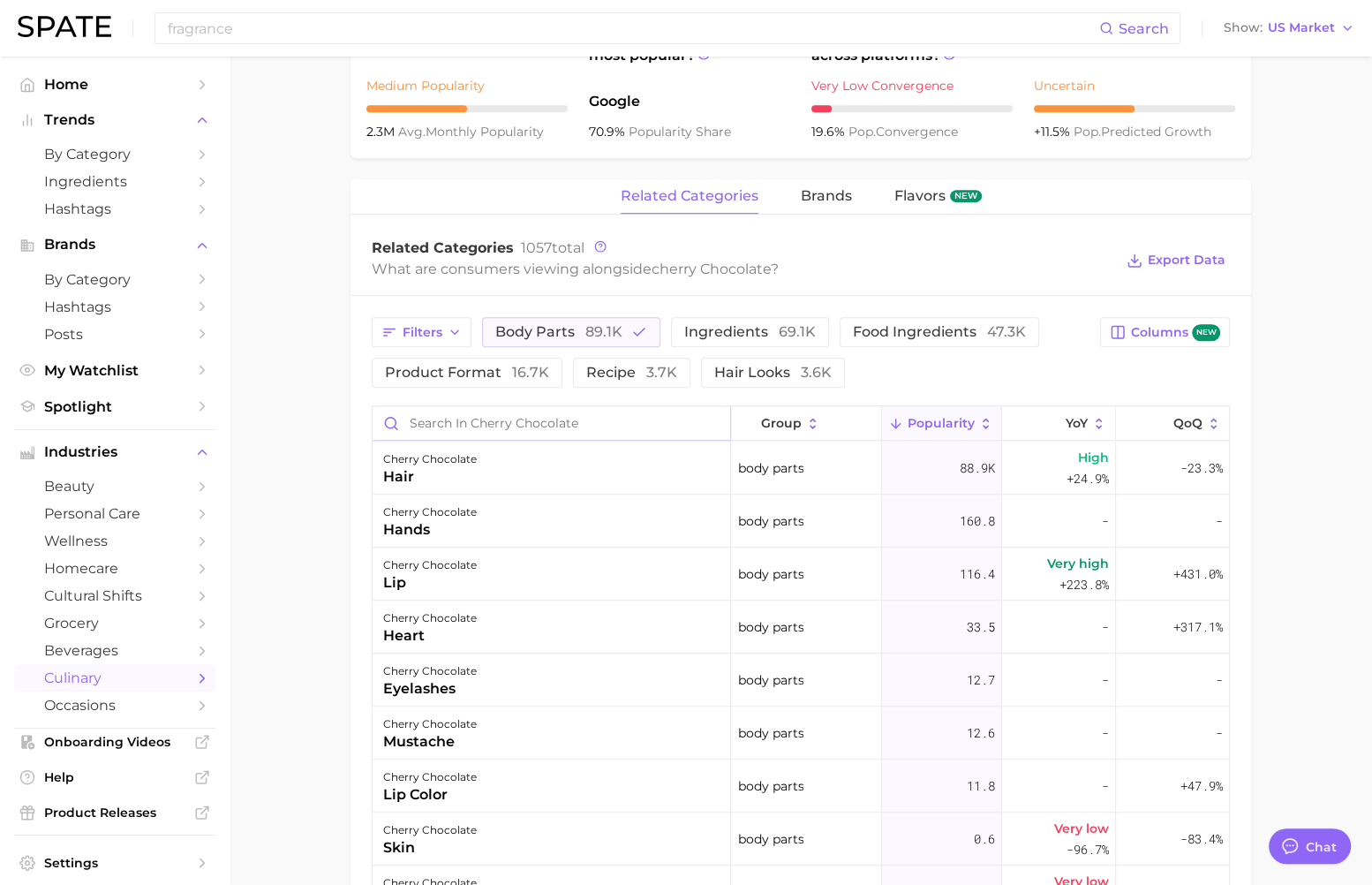
click at [440, 414] on input "Search in cherry chocolate" at bounding box center [551, 423] width 358 height 33
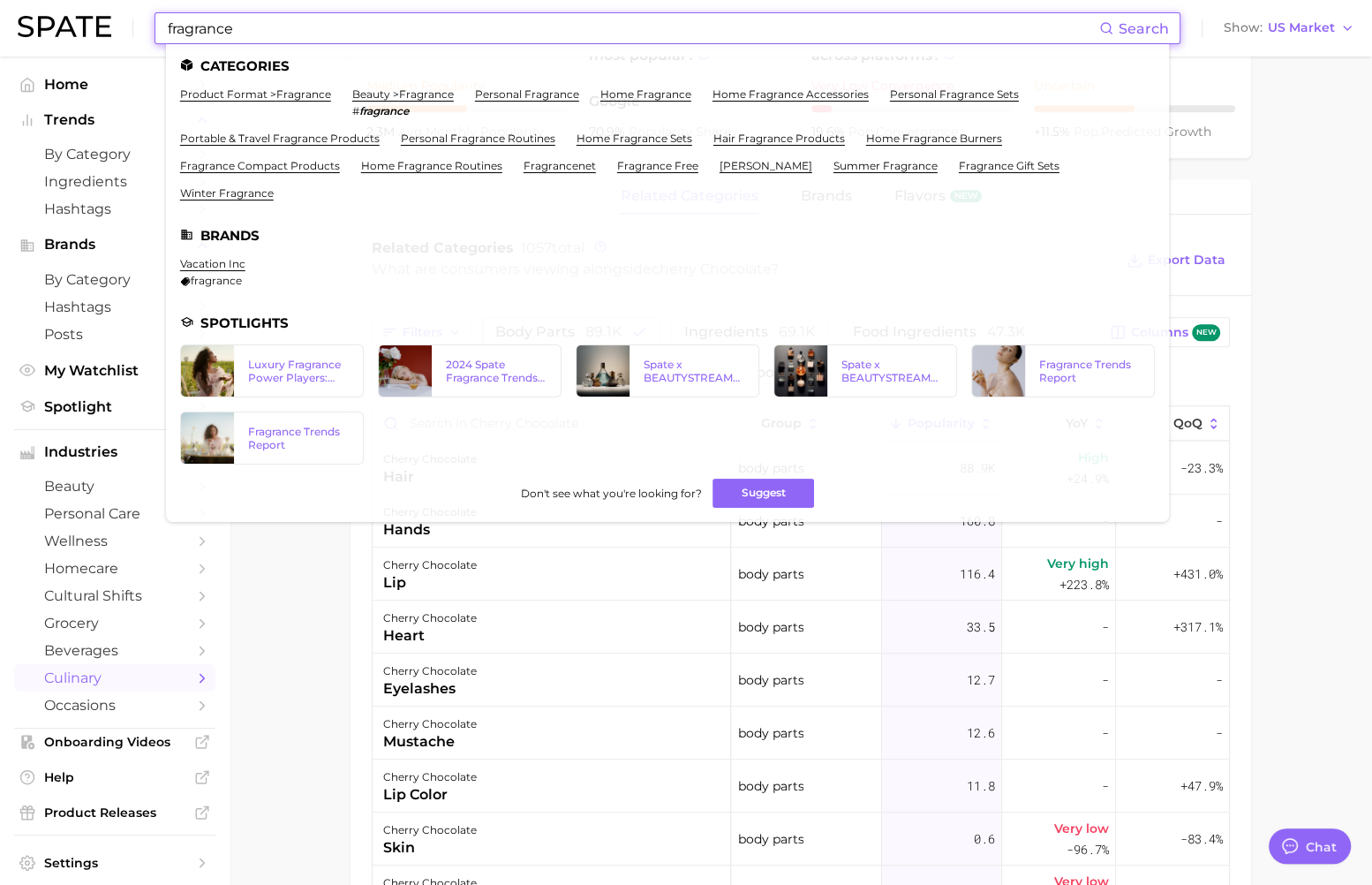
click at [405, 25] on input "fragrance" at bounding box center [632, 28] width 933 height 30
click at [384, 96] on link "beauty > fragrance" at bounding box center [403, 94] width 101 height 13
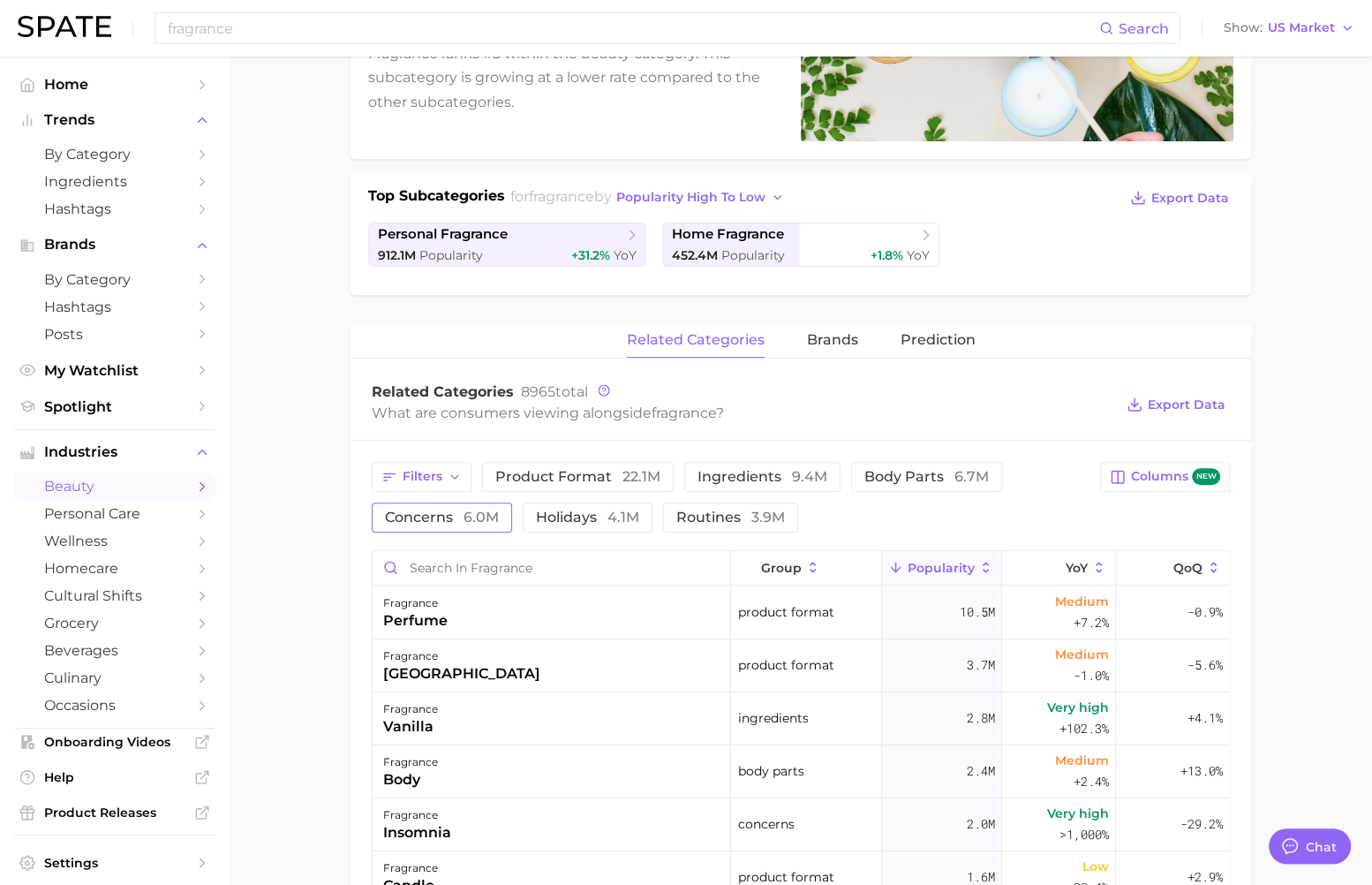
scroll to position [301, 0]
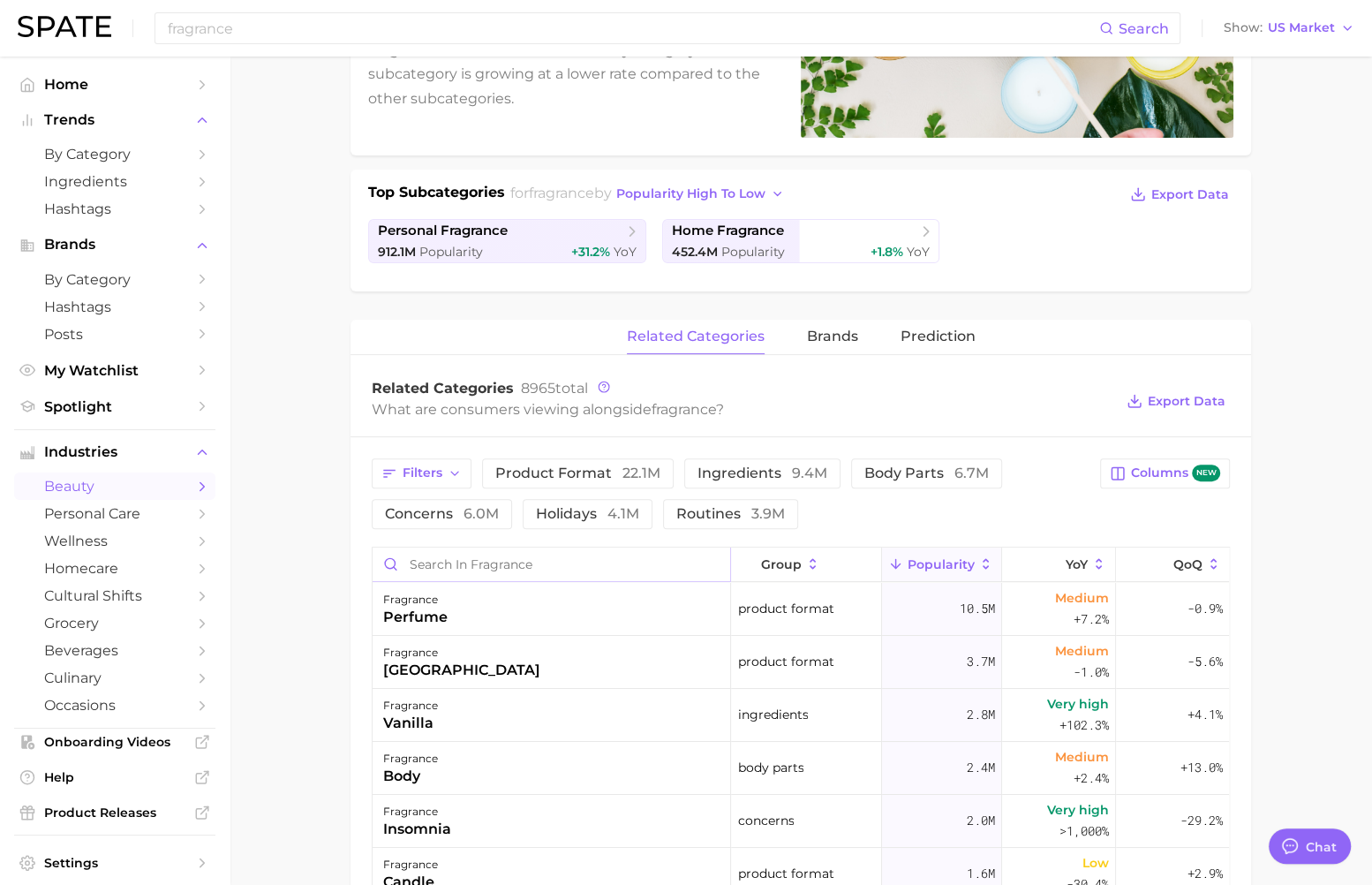
click at [473, 549] on input "Search in fragrance" at bounding box center [551, 564] width 358 height 33
click at [458, 554] on input "fragrance" at bounding box center [551, 564] width 358 height 33
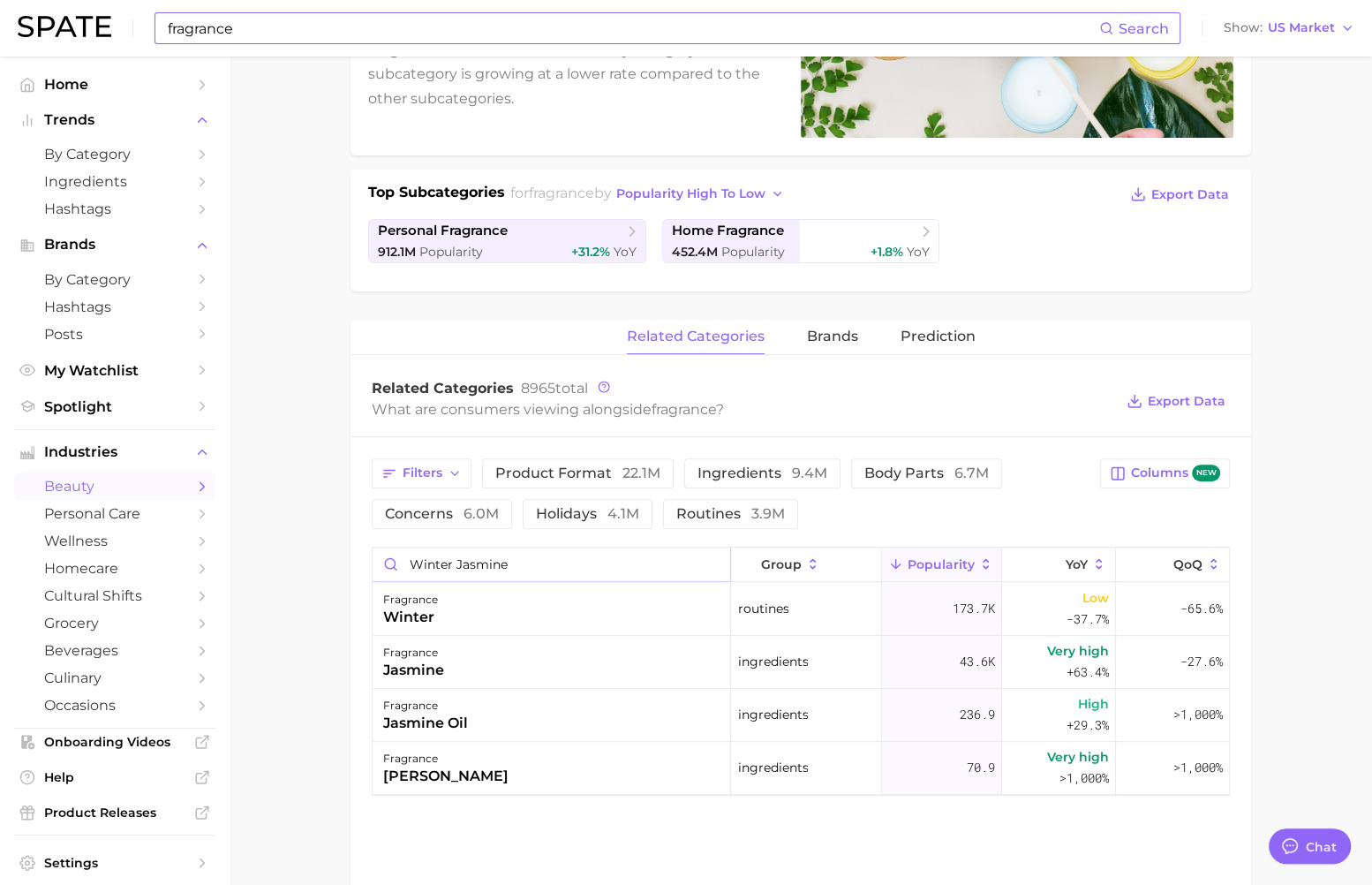
type input "winter jasmine"
click at [520, 42] on input "fragrance" at bounding box center [632, 28] width 933 height 30
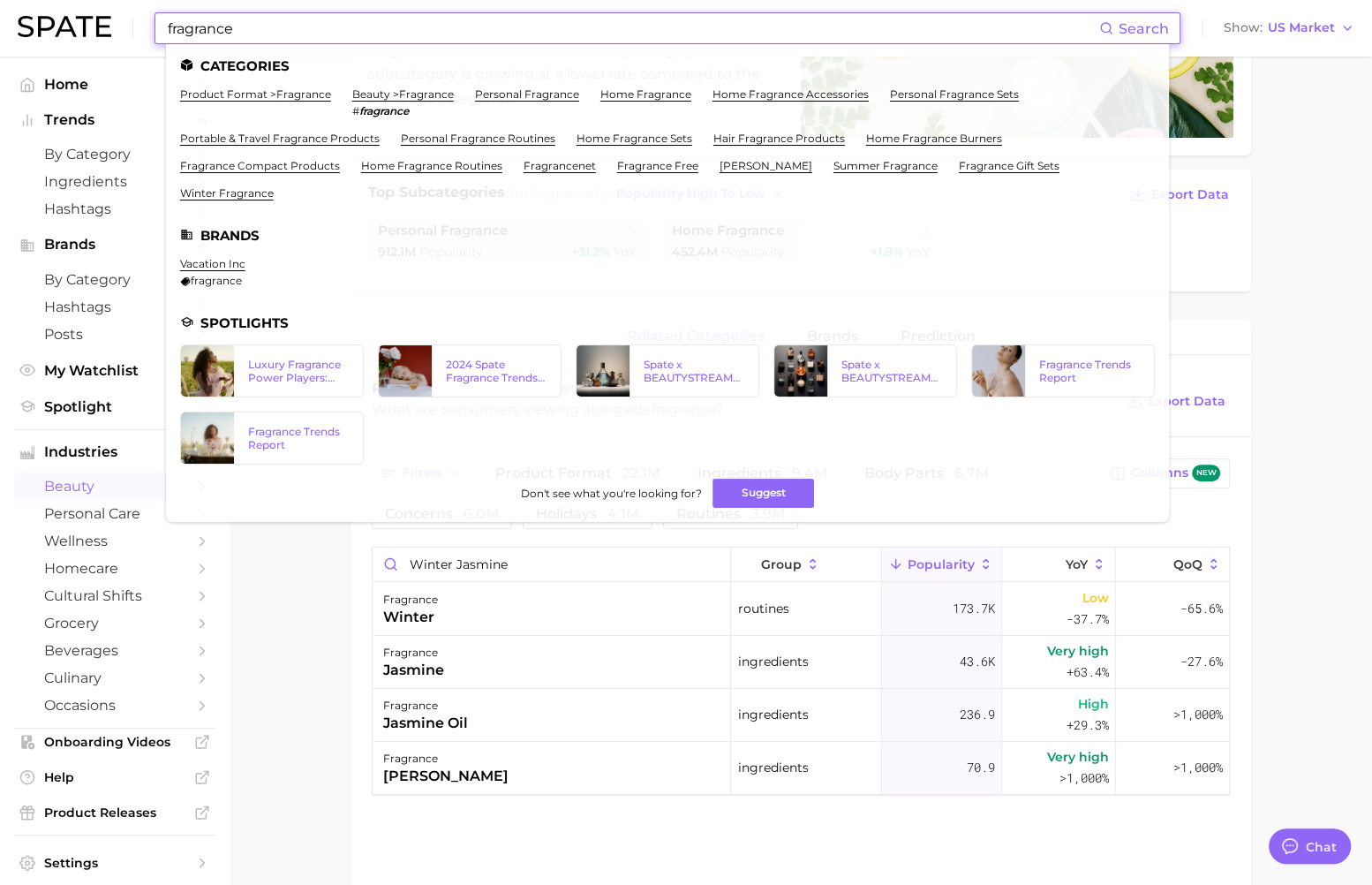
click at [520, 42] on input "fragrance" at bounding box center [632, 28] width 933 height 30
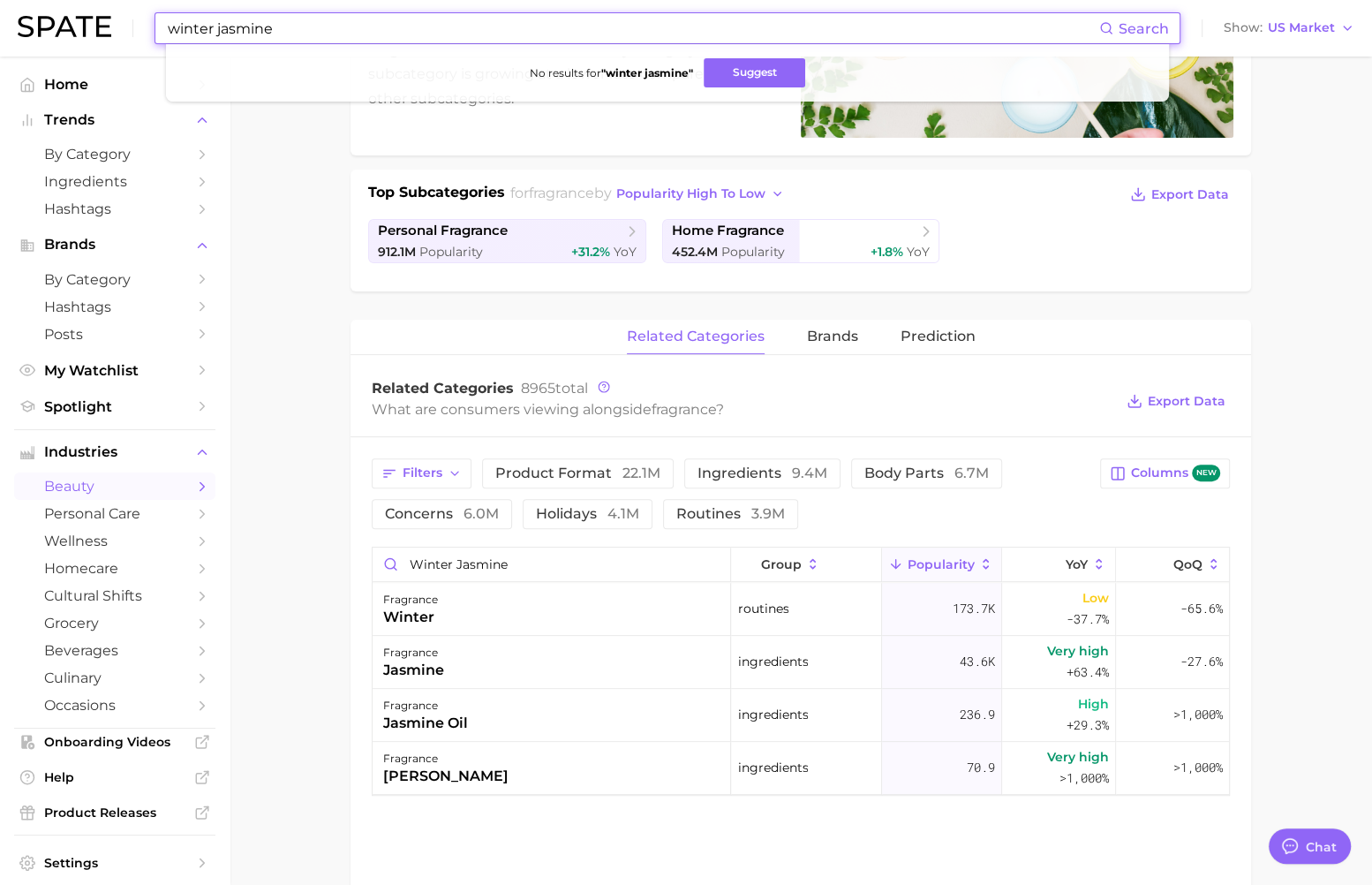
click at [200, 21] on input "winter jasmine" at bounding box center [632, 28] width 933 height 30
type input "winter jasmine"
